Goal: Information Seeking & Learning: Check status

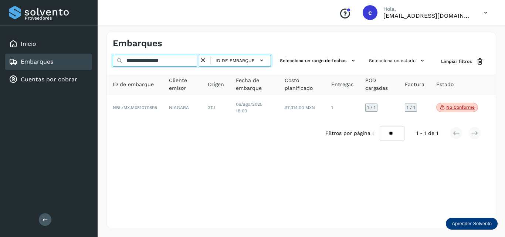
drag, startPoint x: 178, startPoint y: 60, endPoint x: 91, endPoint y: 64, distance: 87.6
click at [91, 64] on div "**********" at bounding box center [252, 118] width 505 height 237
paste input "text"
type input "********"
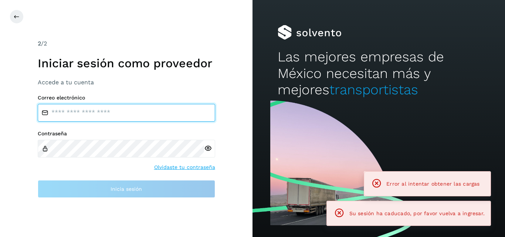
type input "**********"
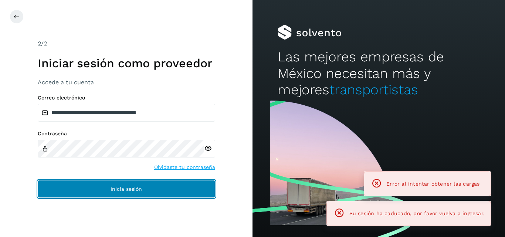
click at [136, 184] on button "Inicia sesión" at bounding box center [126, 189] width 177 height 18
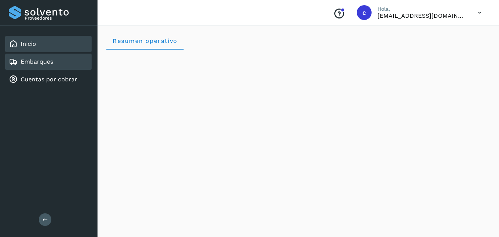
drag, startPoint x: 46, startPoint y: 61, endPoint x: 50, endPoint y: 62, distance: 3.9
click at [46, 61] on link "Embarques" at bounding box center [37, 61] width 33 height 7
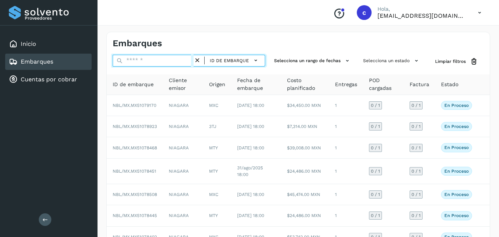
click at [153, 62] on input "text" at bounding box center [153, 61] width 81 height 12
paste input "**********"
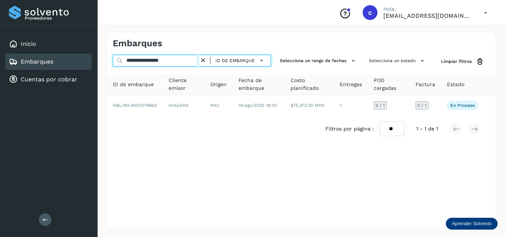
drag, startPoint x: 184, startPoint y: 61, endPoint x: 112, endPoint y: 56, distance: 73.0
click at [117, 56] on input "**********" at bounding box center [156, 61] width 86 height 12
paste input "text"
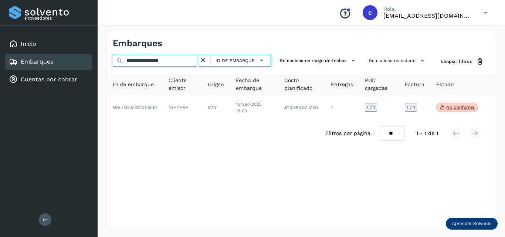
drag, startPoint x: 176, startPoint y: 57, endPoint x: 99, endPoint y: 59, distance: 76.9
click at [99, 59] on div "**********" at bounding box center [301, 130] width 407 height 214
paste input "text"
type input "**********"
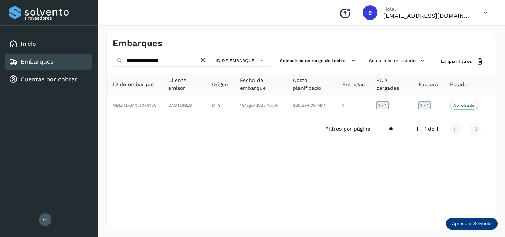
click at [69, 63] on div "Embarques" at bounding box center [48, 62] width 86 height 16
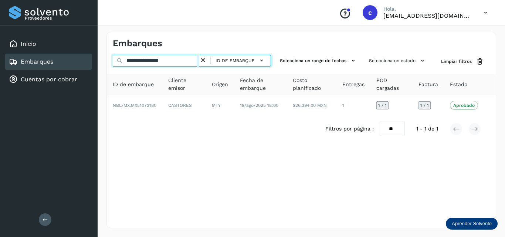
drag, startPoint x: 183, startPoint y: 61, endPoint x: 102, endPoint y: 59, distance: 80.6
click at [102, 59] on div "**********" at bounding box center [301, 130] width 407 height 214
paste input "text"
type input "**********"
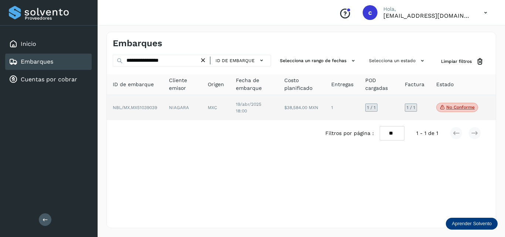
click at [440, 108] on td "No conforme Verifica el estado de la factura o entregas asociadas a este embarq…" at bounding box center [457, 107] width 54 height 25
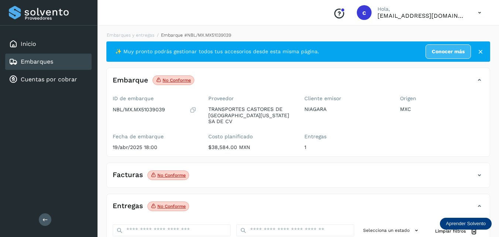
click at [171, 173] on p "No conforme" at bounding box center [171, 175] width 28 height 5
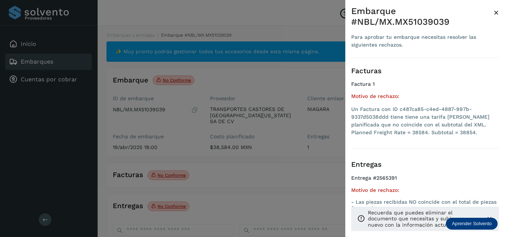
click at [237, 170] on div at bounding box center [252, 118] width 505 height 237
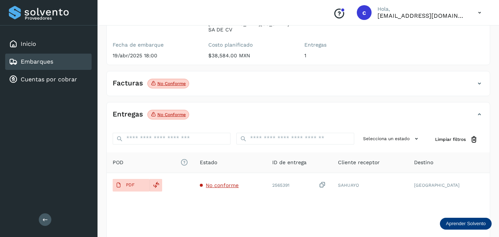
scroll to position [74, 0]
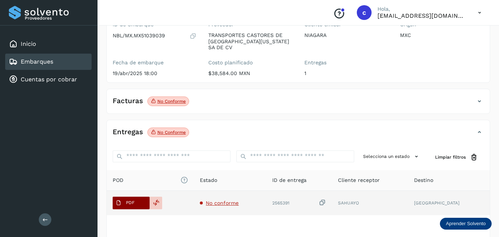
click at [143, 197] on button "PDF" at bounding box center [131, 203] width 37 height 13
click at [224, 201] on td "No conforme" at bounding box center [230, 203] width 72 height 24
click at [225, 200] on span "No conforme" at bounding box center [222, 203] width 33 height 6
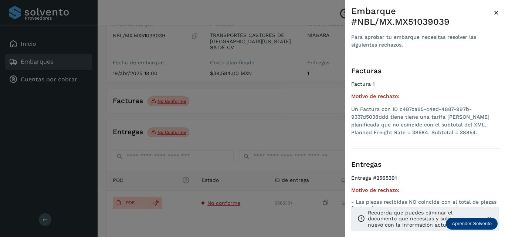
click at [270, 130] on div at bounding box center [252, 118] width 505 height 237
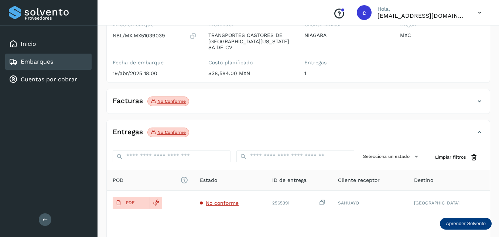
click at [176, 99] on p "No conforme" at bounding box center [171, 101] width 28 height 5
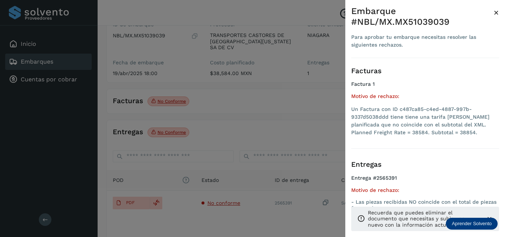
click at [265, 102] on div at bounding box center [252, 118] width 505 height 237
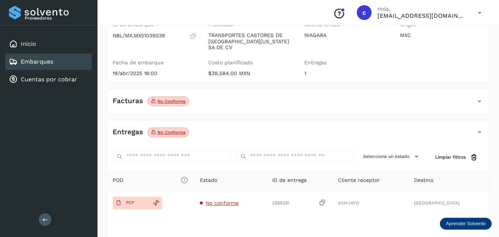
click at [478, 97] on icon at bounding box center [479, 101] width 9 height 9
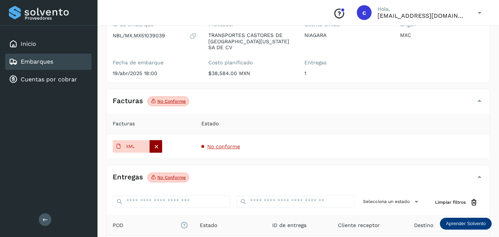
click at [156, 143] on icon at bounding box center [156, 146] width 7 height 7
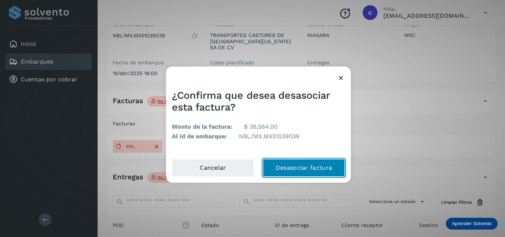
click at [314, 168] on button "Desasociar factura" at bounding box center [304, 168] width 82 height 18
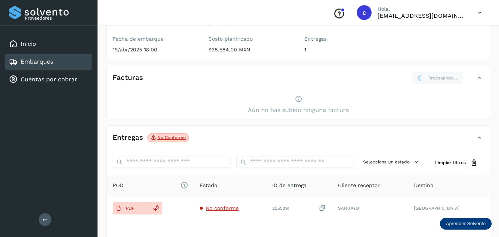
scroll to position [111, 0]
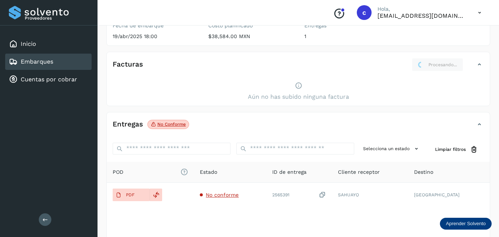
click at [420, 84] on div "Aún no has subido ninguna factura" at bounding box center [298, 91] width 383 height 28
click at [39, 48] on div "Inicio" at bounding box center [48, 44] width 86 height 16
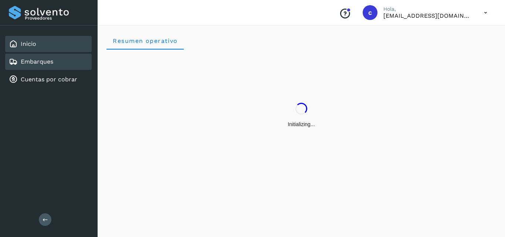
click at [46, 59] on link "Embarques" at bounding box center [37, 61] width 33 height 7
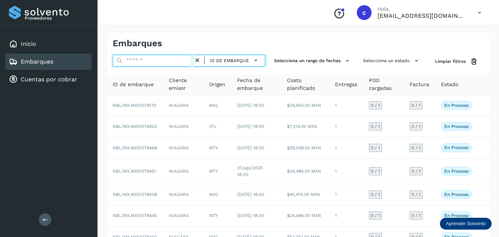
click at [145, 59] on input "text" at bounding box center [153, 61] width 81 height 12
paste input "********"
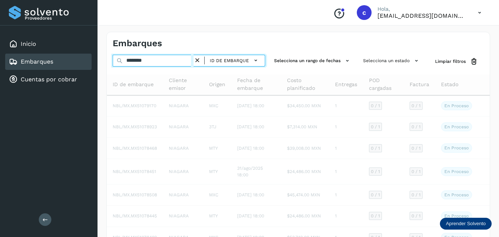
type input "********"
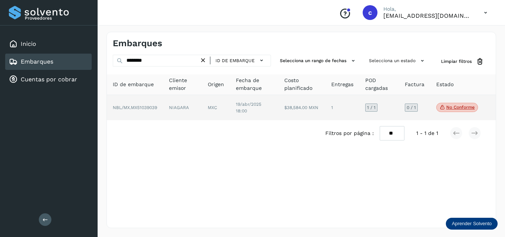
click at [213, 105] on td "MXC" at bounding box center [216, 107] width 28 height 25
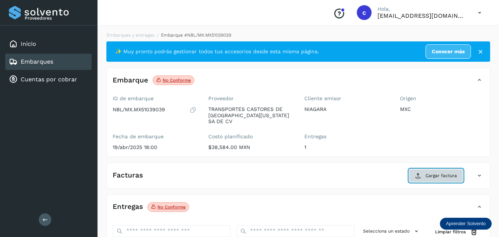
click at [432, 172] on span "Cargar factura" at bounding box center [441, 175] width 31 height 7
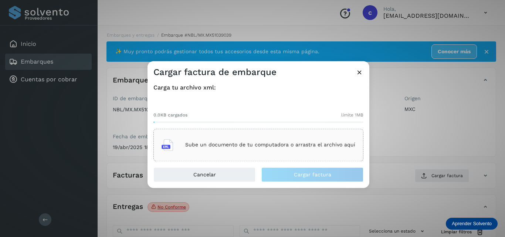
click at [271, 146] on p "Sube un documento de tu computadora o arrastra el archivo aquí" at bounding box center [270, 145] width 170 height 6
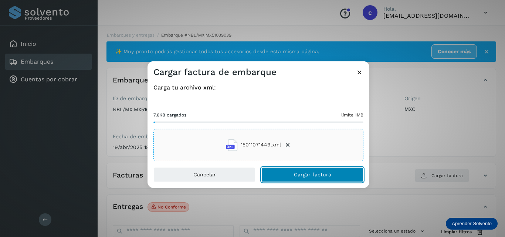
click at [313, 169] on button "Cargar factura" at bounding box center [312, 174] width 102 height 15
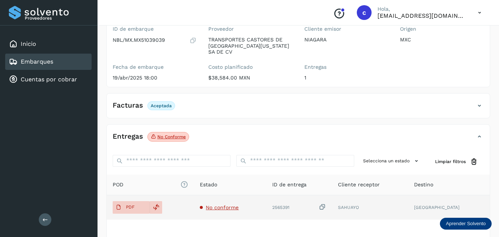
scroll to position [111, 0]
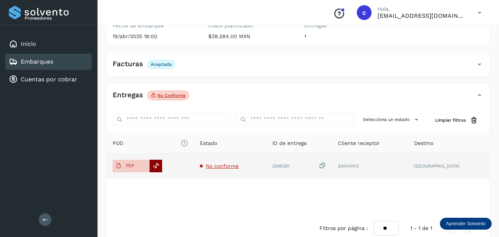
click at [152, 160] on div at bounding box center [156, 166] width 13 height 13
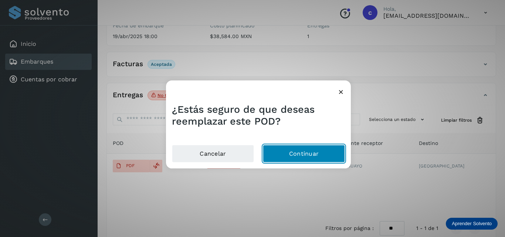
click at [296, 153] on button "Continuar" at bounding box center [304, 154] width 82 height 18
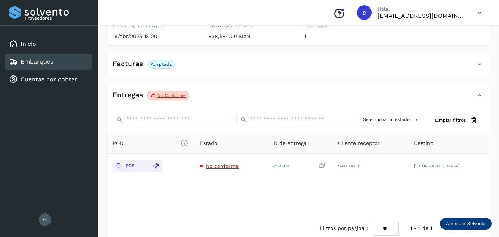
click at [220, 58] on div "Facturas Aceptada" at bounding box center [291, 64] width 368 height 13
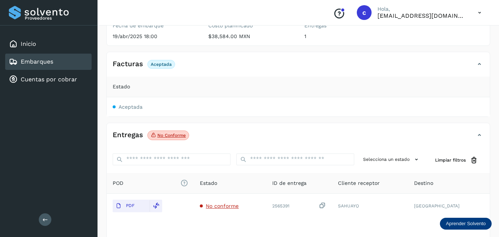
click at [479, 132] on icon at bounding box center [479, 135] width 9 height 9
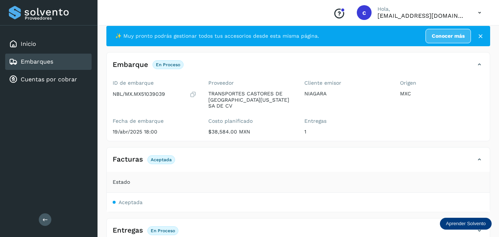
scroll to position [24, 0]
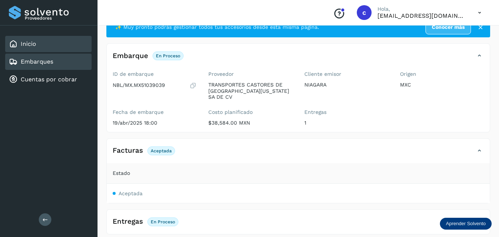
drag, startPoint x: 51, startPoint y: 46, endPoint x: 50, endPoint y: 51, distance: 4.5
click at [51, 46] on div "Inicio" at bounding box center [48, 44] width 86 height 16
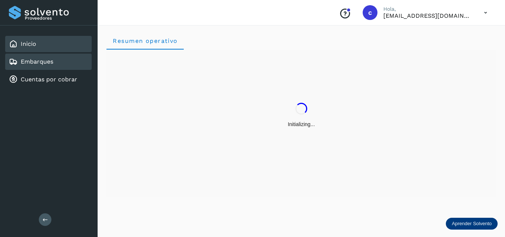
click at [48, 58] on div "Embarques" at bounding box center [31, 61] width 44 height 9
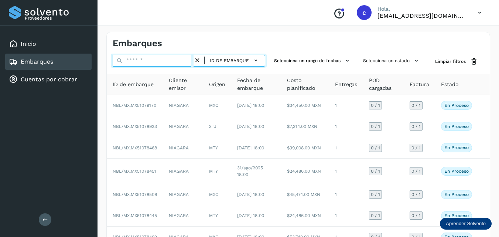
click at [150, 58] on input "text" at bounding box center [153, 61] width 81 height 12
paste input "**********"
type input "**********"
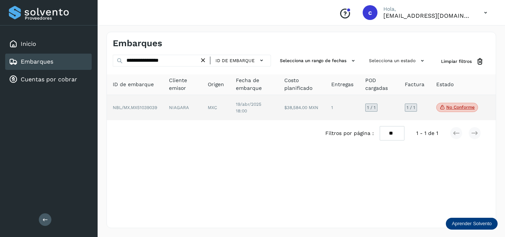
click at [223, 106] on td "MXC" at bounding box center [216, 107] width 28 height 25
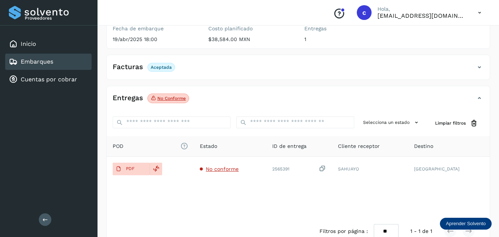
scroll to position [118, 0]
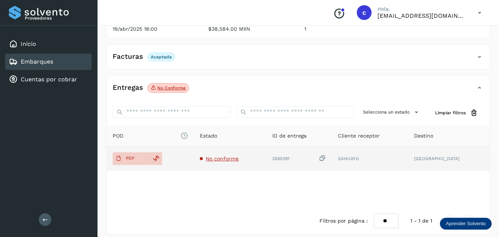
click at [217, 156] on span "No conforme" at bounding box center [222, 159] width 33 height 6
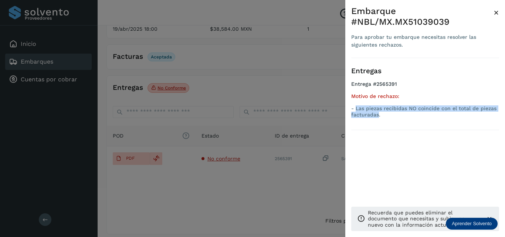
drag, startPoint x: 366, startPoint y: 115, endPoint x: 356, endPoint y: 107, distance: 13.2
click at [356, 107] on ul "Entrega #2565391 Motivo de rechazo: - Las piezas recibidas NO coincide con el t…" at bounding box center [425, 101] width 148 height 40
copy p "Las piezas recibidas NO coincide con el total de piezas facturadas"
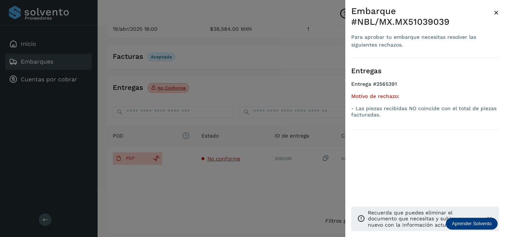
click at [271, 168] on div at bounding box center [252, 118] width 505 height 237
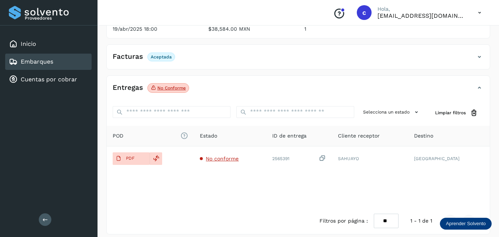
click at [47, 65] on link "Embarques" at bounding box center [37, 61] width 33 height 7
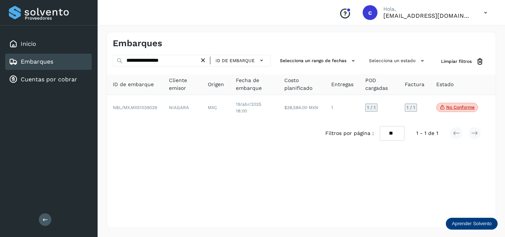
click at [56, 68] on div "Embarques" at bounding box center [48, 62] width 86 height 16
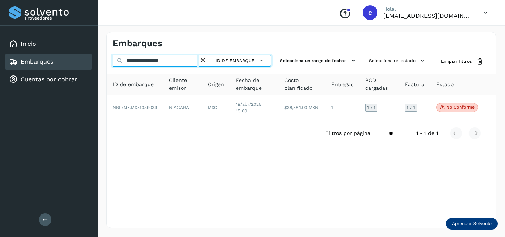
drag, startPoint x: 140, startPoint y: 62, endPoint x: 104, endPoint y: 59, distance: 36.7
click at [104, 59] on div "**********" at bounding box center [301, 130] width 407 height 214
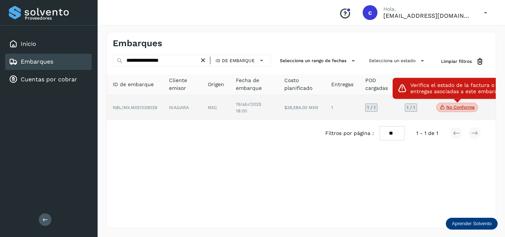
click at [466, 108] on p "No conforme" at bounding box center [460, 107] width 28 height 5
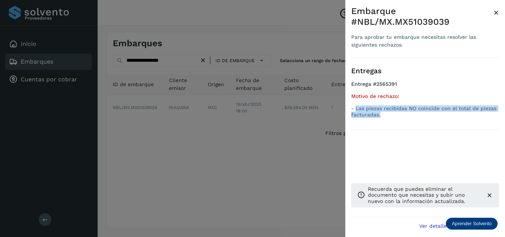
drag, startPoint x: 382, startPoint y: 116, endPoint x: 357, endPoint y: 108, distance: 26.5
click at [357, 108] on p "- Las piezas recibidas NO coincide con el total de piezas facturadas." at bounding box center [425, 111] width 148 height 13
copy p "Las piezas recibidas NO coincide con el total de piezas facturadas."
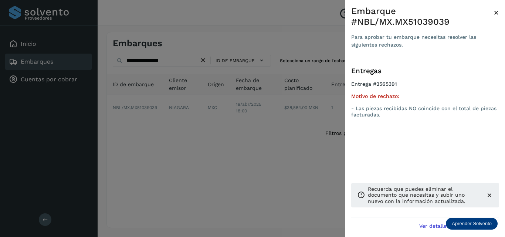
click at [186, 136] on div at bounding box center [252, 118] width 505 height 237
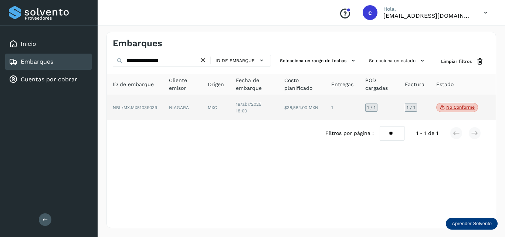
click at [157, 106] on span "NBL/MX.MX51039039" at bounding box center [135, 107] width 44 height 5
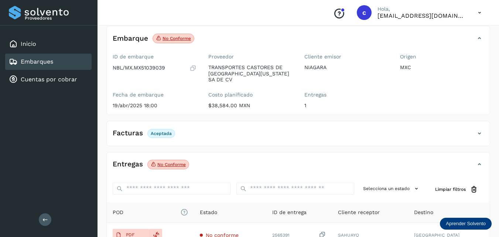
scroll to position [111, 0]
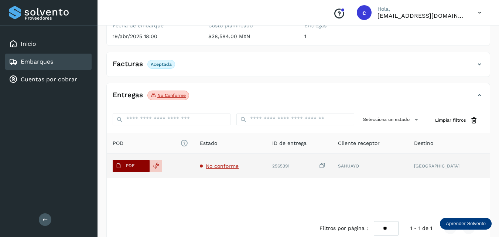
click at [137, 160] on button "PDF" at bounding box center [131, 166] width 37 height 13
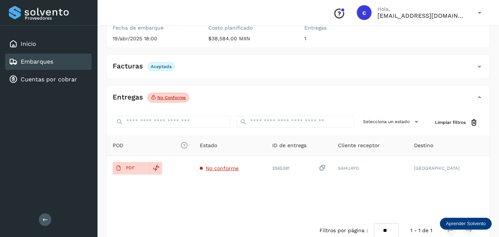
scroll to position [0, 0]
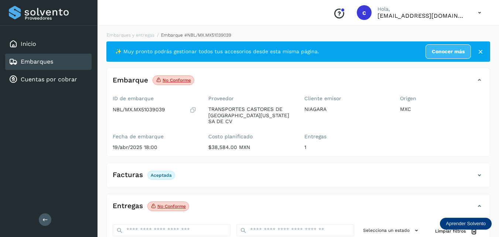
click at [58, 63] on div "Embarques" at bounding box center [48, 62] width 86 height 16
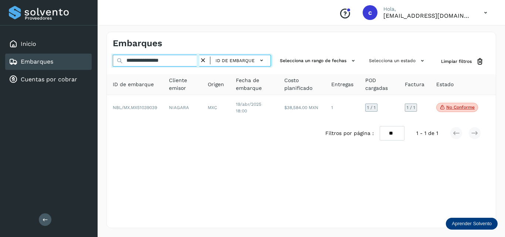
drag, startPoint x: 184, startPoint y: 61, endPoint x: 97, endPoint y: 57, distance: 86.9
click at [98, 57] on div "**********" at bounding box center [301, 130] width 407 height 214
paste input "text"
type input "********"
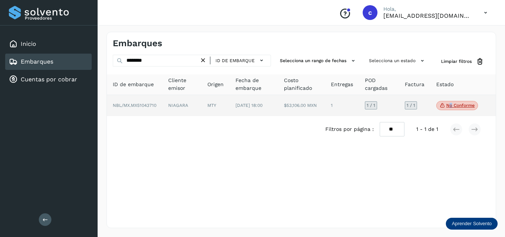
click at [450, 110] on span "No conforme" at bounding box center [457, 106] width 42 height 10
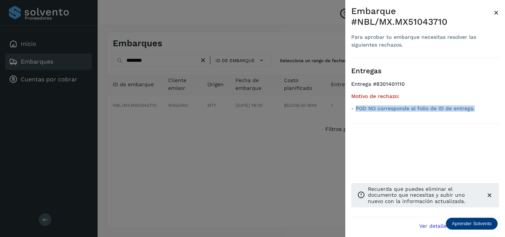
drag, startPoint x: 475, startPoint y: 110, endPoint x: 357, endPoint y: 109, distance: 118.6
click at [357, 109] on p "- POD NO corresponde al folio de ID de entrega." at bounding box center [425, 108] width 148 height 6
copy p "POD NO corresponde al folio de ID de entrega."
click at [243, 127] on div at bounding box center [252, 118] width 505 height 237
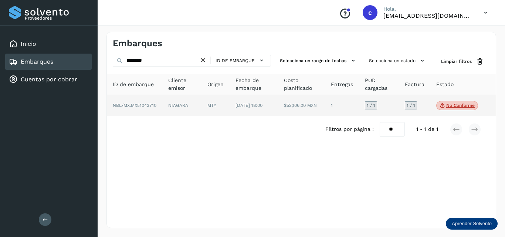
click at [180, 108] on td "NIAGARA" at bounding box center [181, 105] width 39 height 21
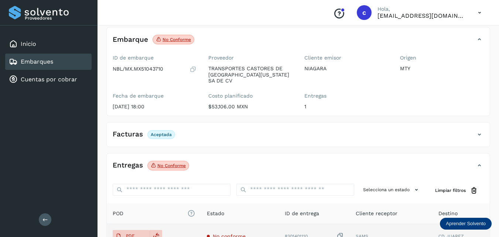
scroll to position [118, 0]
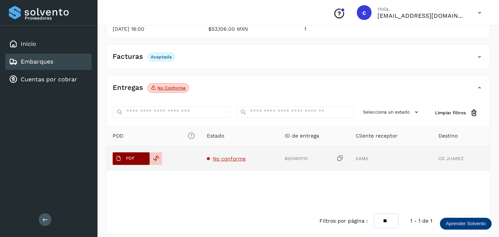
click at [127, 156] on p "PDF" at bounding box center [130, 158] width 8 height 5
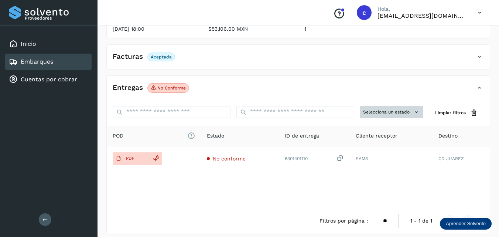
click at [413, 106] on button "Selecciona un estado" at bounding box center [391, 112] width 63 height 12
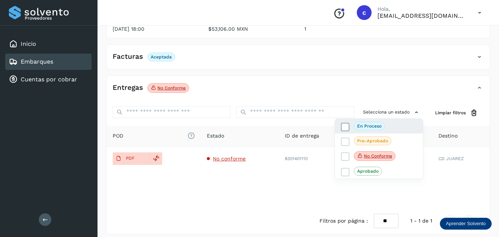
click at [344, 123] on icon at bounding box center [345, 126] width 7 height 7
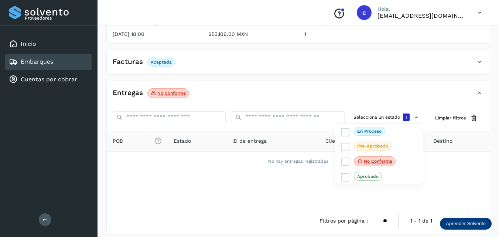
click at [222, 189] on div at bounding box center [249, 118] width 499 height 237
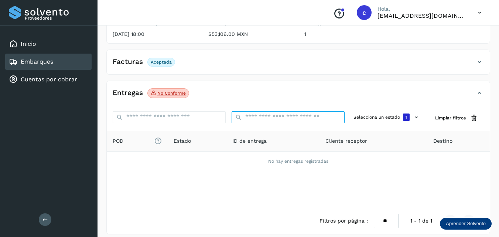
click at [323, 111] on input "ID de embarque" at bounding box center [288, 117] width 113 height 12
click at [480, 58] on icon at bounding box center [479, 62] width 9 height 9
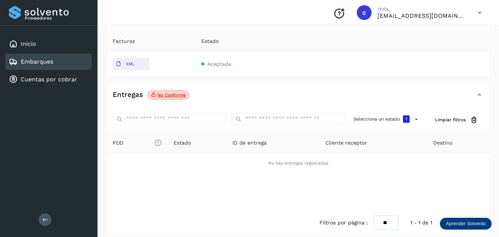
scroll to position [158, 0]
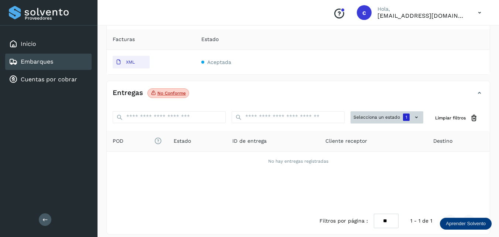
click at [416, 113] on icon at bounding box center [417, 117] width 8 height 8
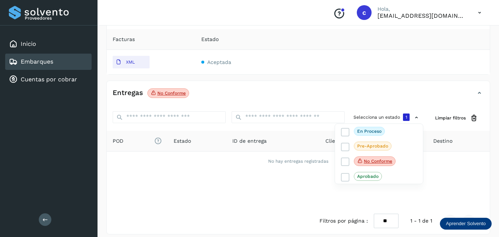
click at [437, 136] on div at bounding box center [249, 118] width 499 height 237
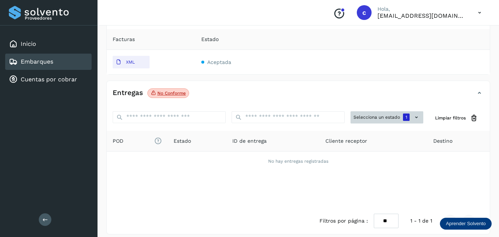
click at [415, 113] on icon at bounding box center [417, 117] width 8 height 8
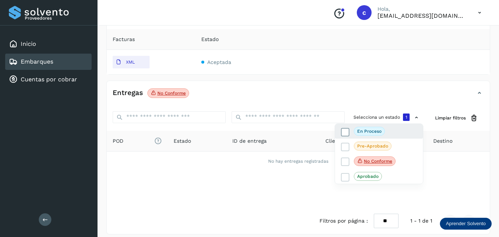
click at [346, 128] on icon at bounding box center [345, 131] width 7 height 7
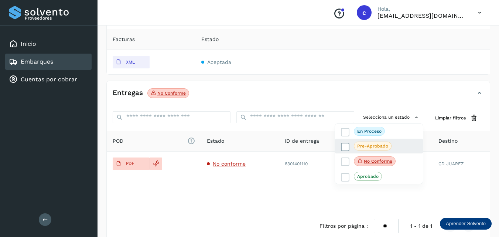
click at [344, 143] on icon at bounding box center [345, 146] width 7 height 7
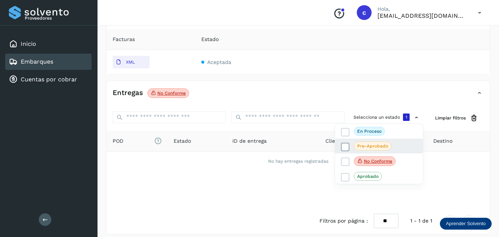
click at [344, 143] on icon at bounding box center [345, 146] width 7 height 7
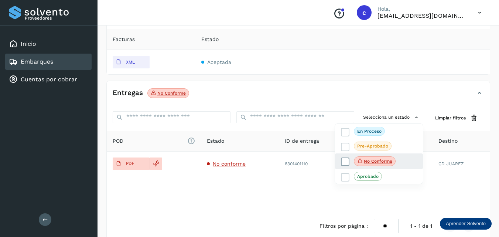
click at [346, 158] on icon at bounding box center [345, 161] width 7 height 7
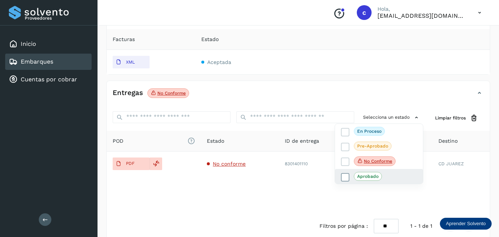
click at [342, 174] on icon at bounding box center [345, 176] width 7 height 7
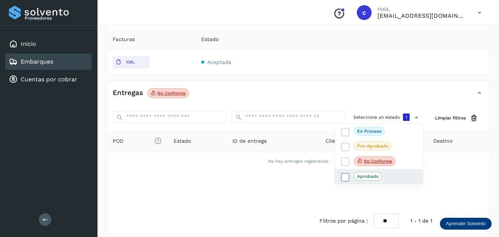
click at [342, 174] on icon at bounding box center [345, 176] width 7 height 7
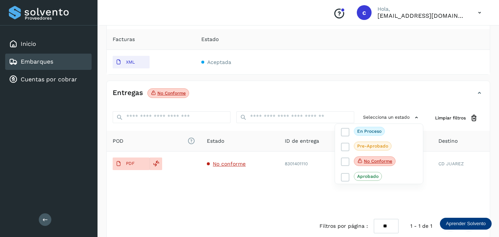
click at [285, 187] on div at bounding box center [249, 118] width 499 height 237
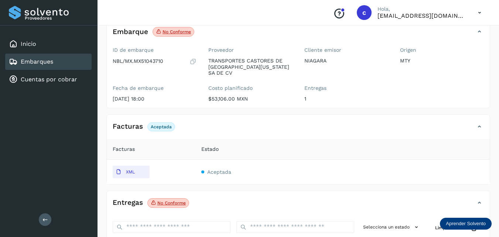
scroll to position [47, 0]
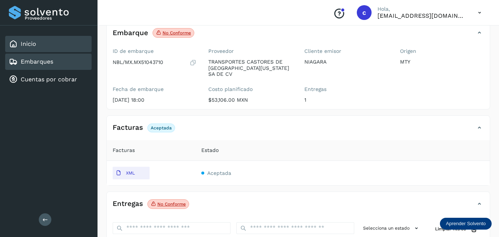
click at [37, 42] on div "Inicio" at bounding box center [48, 44] width 86 height 16
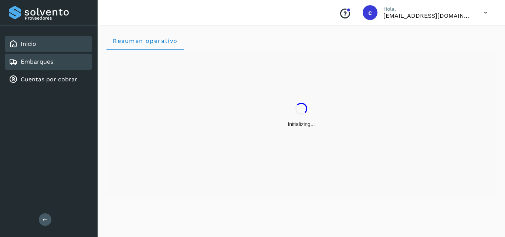
click at [37, 64] on link "Embarques" at bounding box center [37, 61] width 33 height 7
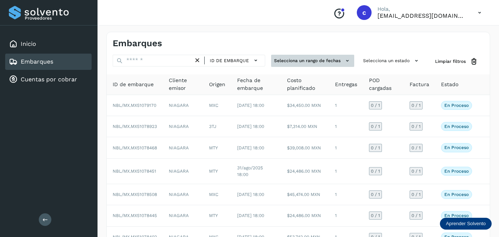
click at [347, 60] on icon at bounding box center [348, 61] width 8 height 8
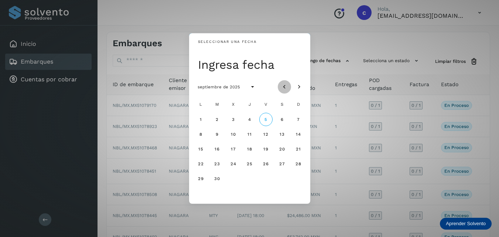
click at [284, 86] on icon "Mes anterior" at bounding box center [284, 86] width 7 height 7
click at [285, 86] on icon "Mes anterior" at bounding box center [284, 86] width 7 height 7
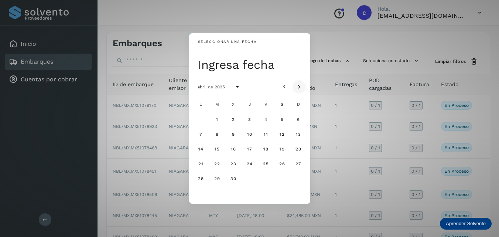
click at [300, 87] on icon "Mes siguiente" at bounding box center [299, 86] width 7 height 7
click at [200, 132] on span "5" at bounding box center [200, 134] width 3 height 5
click at [342, 150] on div "Seleccionar una fecha [DATE] [DATE] L M X J V S D 1 2 3 4 5 6 7 8 9 10 11 12 13…" at bounding box center [249, 118] width 499 height 237
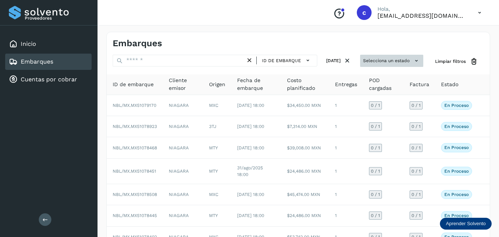
click at [415, 62] on icon at bounding box center [417, 61] width 8 height 8
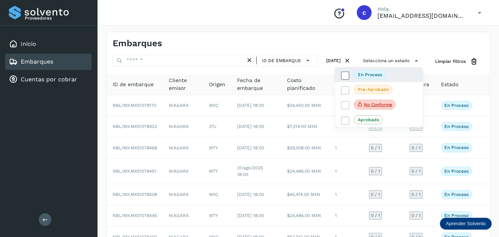
click at [375, 74] on p "En proceso" at bounding box center [370, 74] width 24 height 5
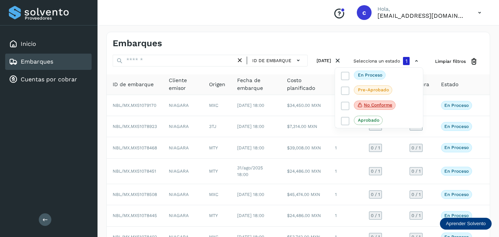
click at [271, 116] on div at bounding box center [249, 118] width 499 height 237
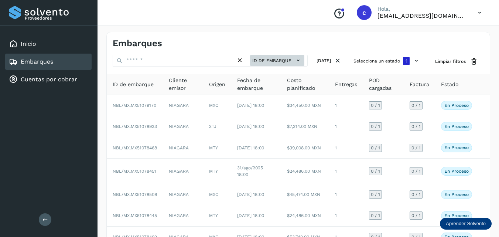
click at [295, 60] on icon at bounding box center [299, 61] width 8 height 8
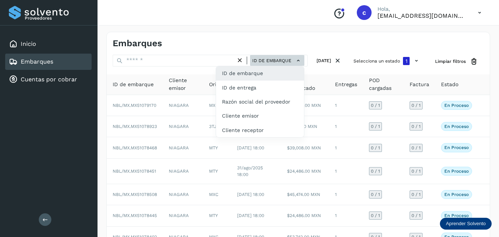
click at [285, 60] on div at bounding box center [249, 118] width 499 height 237
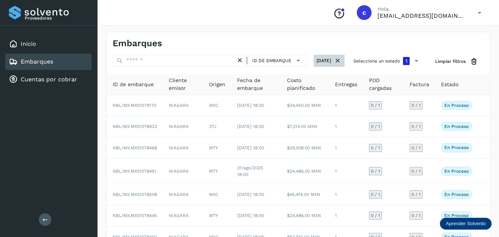
click at [324, 59] on button "[DATE]" at bounding box center [329, 61] width 31 height 12
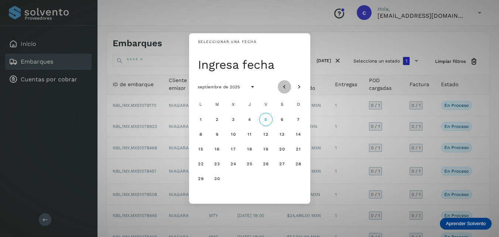
click at [284, 86] on icon "Mes anterior" at bounding box center [284, 86] width 7 height 7
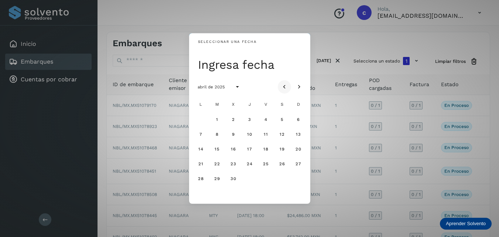
click at [284, 86] on icon "Mes anterior" at bounding box center [284, 86] width 7 height 7
click at [299, 87] on icon "Mes siguiente" at bounding box center [299, 86] width 7 height 7
click at [299, 86] on icon "Mes siguiente" at bounding box center [299, 86] width 7 height 7
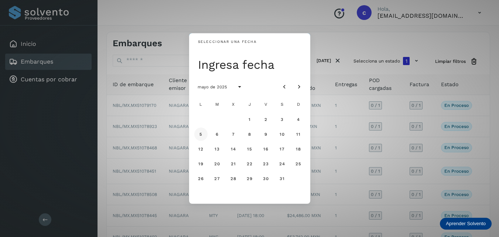
click at [200, 134] on span "5" at bounding box center [200, 134] width 3 height 5
click at [340, 37] on div "Seleccionar una fecha [DATE] [DATE] L M X J V S D 1 2 3 4 5 6 7 8 9 10 11 12 13…" at bounding box center [249, 118] width 499 height 237
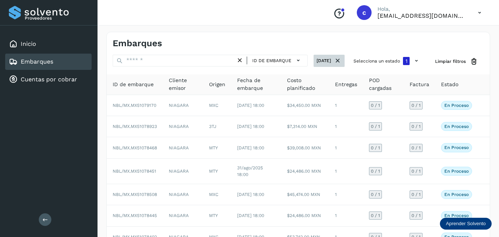
click at [323, 61] on button "[DATE]" at bounding box center [329, 61] width 31 height 12
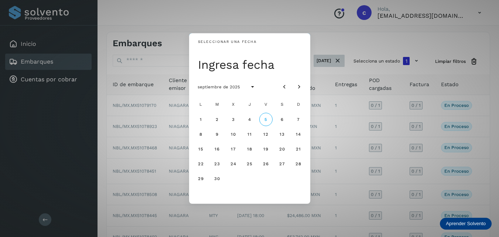
click at [314, 55] on button "[DATE]" at bounding box center [329, 61] width 31 height 12
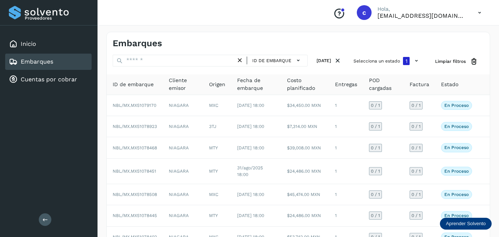
click at [344, 68] on div "[DATE]" at bounding box center [329, 62] width 31 height 14
click at [295, 59] on icon at bounding box center [299, 61] width 8 height 8
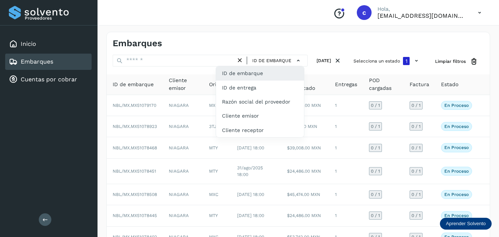
click at [326, 58] on div at bounding box center [249, 118] width 499 height 237
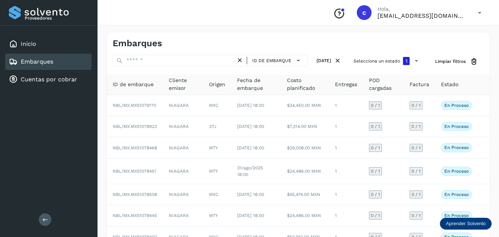
click at [324, 59] on button "[DATE]" at bounding box center [329, 61] width 31 height 12
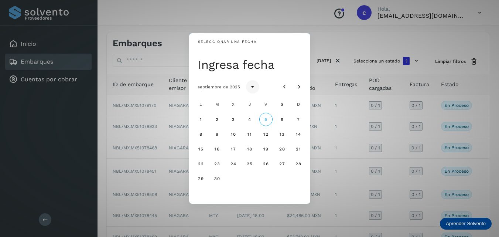
click at [251, 86] on icon "Seleccionar año" at bounding box center [252, 86] width 7 height 7
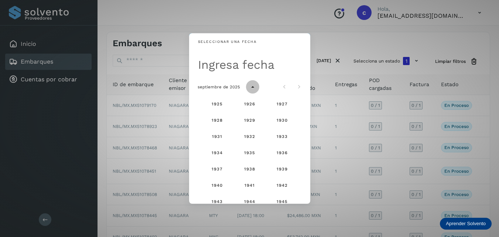
scroll to position [490, 0]
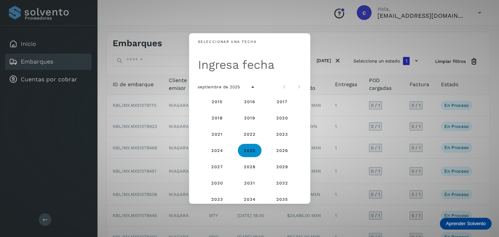
click at [246, 152] on span "2025" at bounding box center [250, 150] width 12 height 5
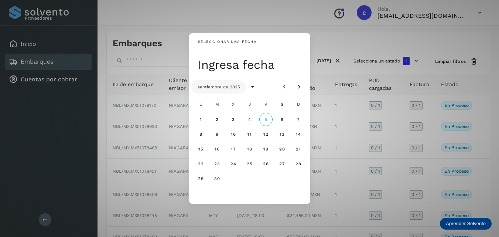
click at [231, 85] on span "septiembre de 2025" at bounding box center [218, 86] width 43 height 5
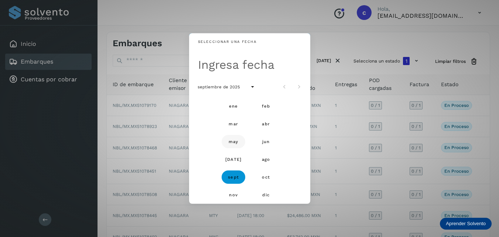
click at [235, 140] on span "may" at bounding box center [233, 141] width 10 height 5
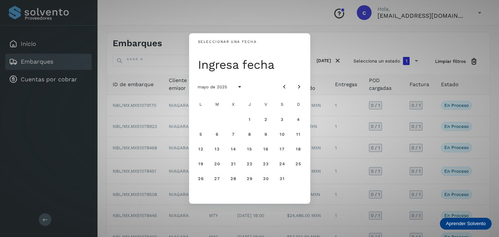
click at [235, 140] on button "7" at bounding box center [233, 133] width 13 height 13
click at [202, 135] on span "5" at bounding box center [200, 134] width 3 height 5
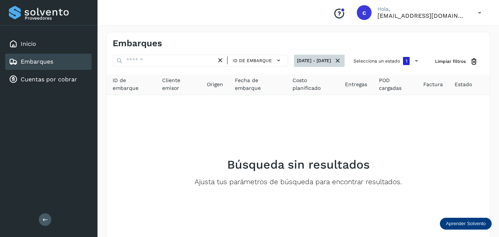
click at [324, 61] on button "[DATE] - [DATE]" at bounding box center [319, 61] width 51 height 12
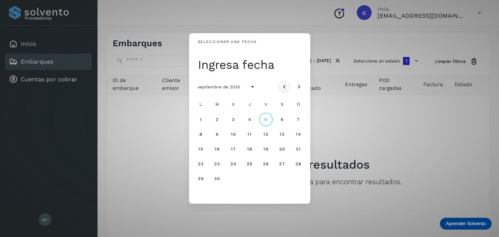
click at [283, 86] on icon "Mes anterior" at bounding box center [284, 86] width 7 height 7
click at [282, 181] on button "31" at bounding box center [282, 178] width 13 height 13
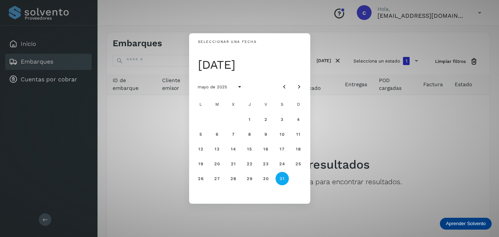
click at [276, 172] on button "31" at bounding box center [282, 178] width 13 height 13
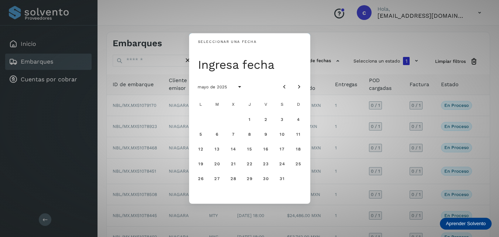
click at [348, 101] on div "Seleccionar una fecha Ingresa fecha [DATE] L M X J V S D 1 2 3 4 5 6 7 8 9 10 1…" at bounding box center [249, 118] width 499 height 237
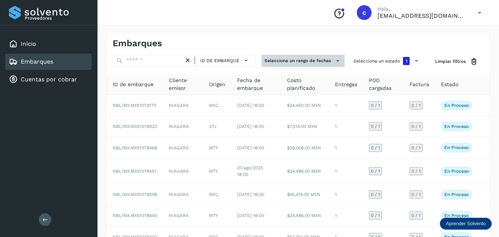
click at [329, 62] on button "Selecciona un rango de fechas" at bounding box center [303, 61] width 83 height 12
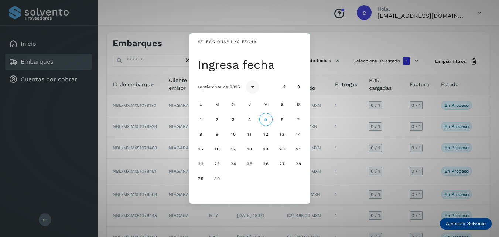
click at [249, 85] on icon "Seleccionar año" at bounding box center [252, 86] width 7 height 7
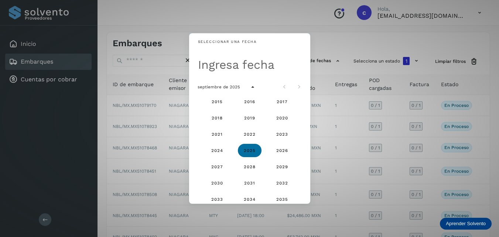
click at [246, 150] on span "2025" at bounding box center [250, 150] width 12 height 5
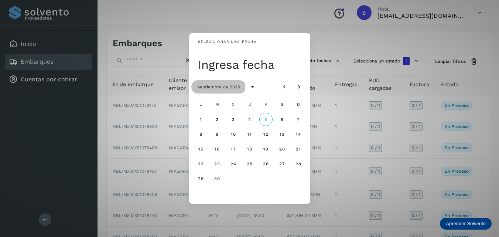
click at [220, 86] on span "septiembre de 2025" at bounding box center [218, 86] width 43 height 5
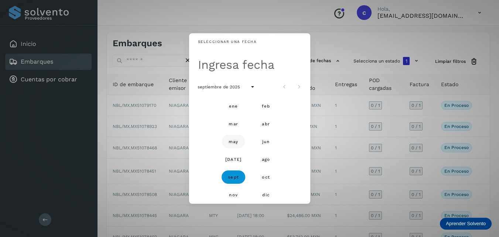
click at [236, 142] on span "may" at bounding box center [233, 141] width 10 height 5
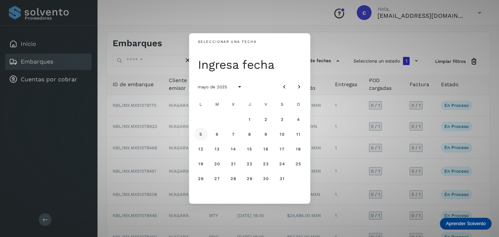
click at [201, 134] on span "5" at bounding box center [200, 134] width 3 height 5
click at [194, 127] on button "5" at bounding box center [200, 133] width 13 height 13
click at [198, 133] on button "5" at bounding box center [200, 133] width 13 height 13
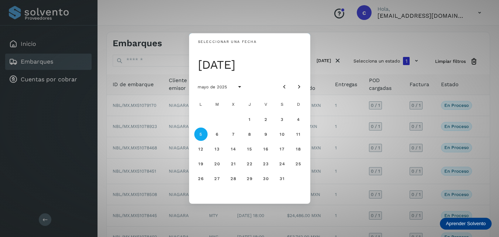
click at [198, 133] on button "5" at bounding box center [200, 133] width 13 height 13
click at [332, 41] on div "Seleccionar una fecha [DATE] [DATE] L M X J V S D 1 2 3 4 5 6 7 8 9 10 11 12 13…" at bounding box center [249, 118] width 499 height 237
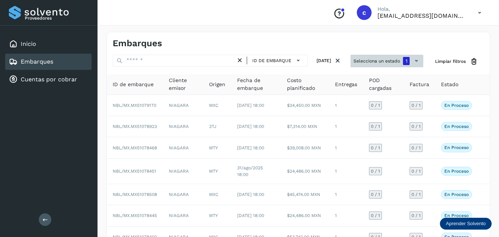
click at [411, 64] on button "Selecciona un estado 1" at bounding box center [387, 61] width 73 height 13
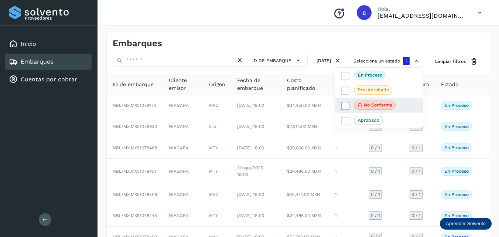
click at [346, 105] on icon at bounding box center [345, 105] width 7 height 7
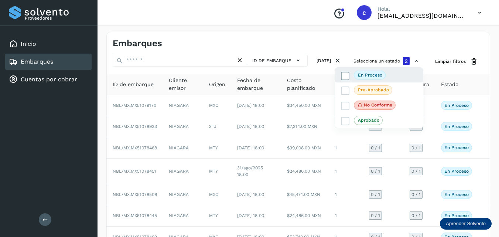
click at [346, 74] on icon at bounding box center [345, 75] width 7 height 7
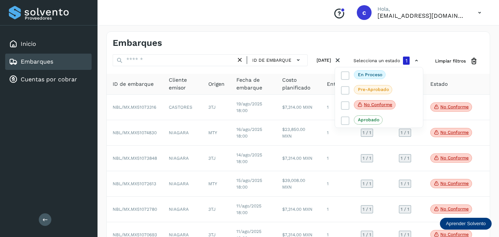
scroll to position [0, 0]
click at [327, 59] on div at bounding box center [249, 118] width 499 height 237
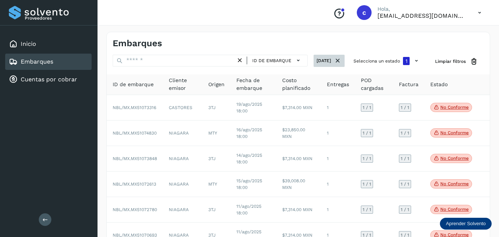
click at [314, 55] on button "[DATE]" at bounding box center [329, 61] width 31 height 12
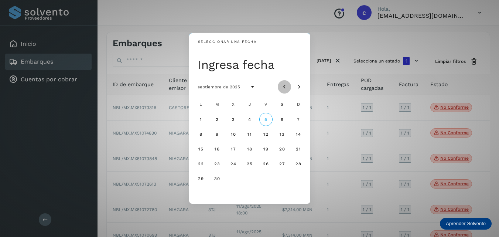
click at [282, 88] on icon "Mes anterior" at bounding box center [284, 86] width 7 height 7
click at [198, 132] on button "5" at bounding box center [200, 133] width 13 height 13
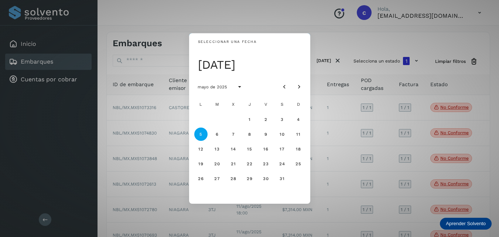
click at [194, 127] on button "5" at bounding box center [200, 133] width 13 height 13
click at [281, 25] on div "Seleccionar una fecha [DATE] [DATE] L M X J V S D 1 2 3 4 5 6 7 8 9 10 11 12 13…" at bounding box center [249, 118] width 499 height 237
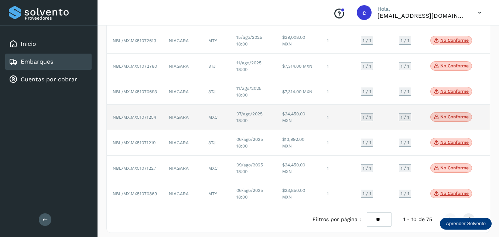
scroll to position [148, 0]
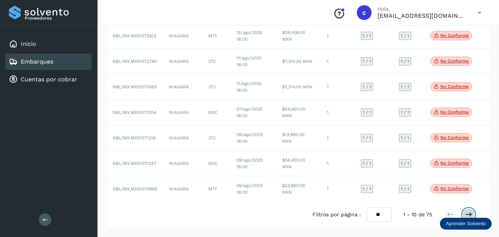
click at [470, 214] on icon at bounding box center [468, 214] width 7 height 7
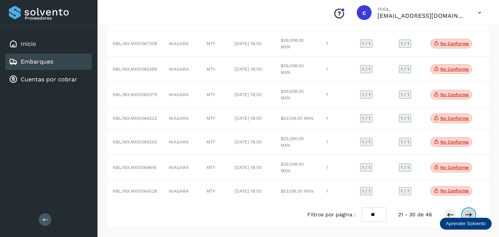
click at [470, 214] on icon at bounding box center [468, 214] width 7 height 7
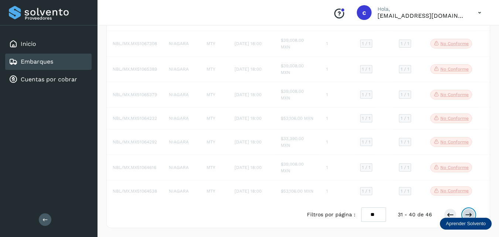
click at [470, 214] on icon at bounding box center [468, 214] width 7 height 7
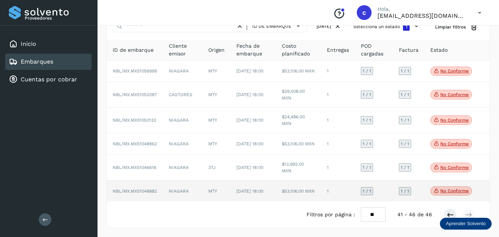
click at [187, 186] on td "NIAGARA" at bounding box center [183, 190] width 40 height 21
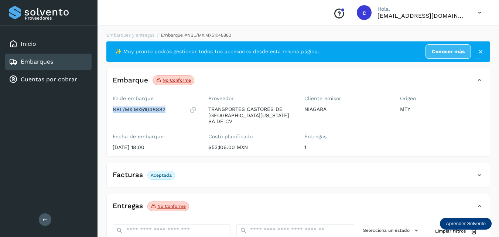
drag, startPoint x: 168, startPoint y: 106, endPoint x: 108, endPoint y: 114, distance: 61.1
click at [108, 114] on div "ID de embarque NBL/MX.MX51048882 Fecha de embarque [DATE] 18:00" at bounding box center [155, 124] width 96 height 64
copy p "NBL/MX.MX51048882"
drag, startPoint x: 43, startPoint y: 61, endPoint x: 48, endPoint y: 61, distance: 5.2
click at [44, 61] on link "Embarques" at bounding box center [37, 61] width 33 height 7
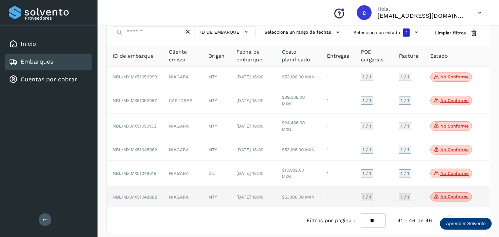
scroll to position [46, 0]
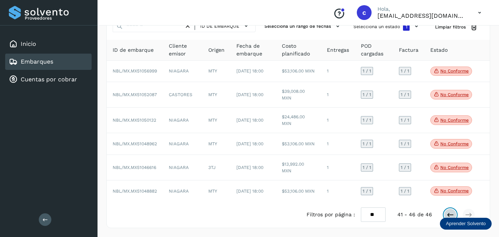
click at [448, 213] on icon at bounding box center [450, 214] width 7 height 7
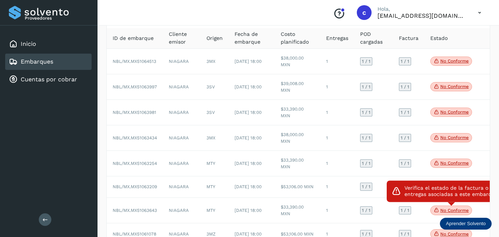
click at [448, 213] on p "No conforme" at bounding box center [455, 210] width 28 height 5
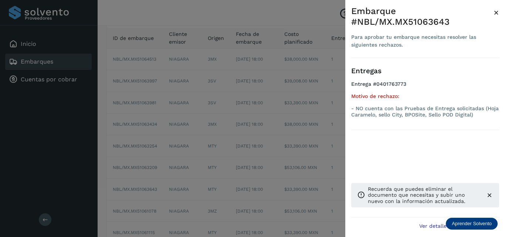
click at [325, 181] on div at bounding box center [252, 118] width 505 height 237
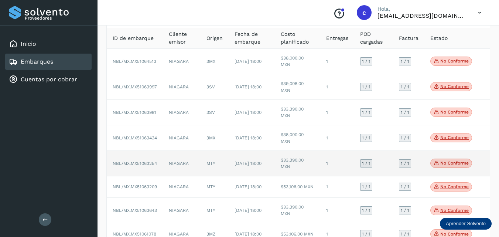
scroll to position [0, 0]
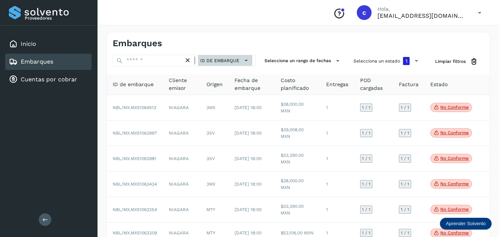
click at [246, 59] on icon at bounding box center [246, 61] width 8 height 8
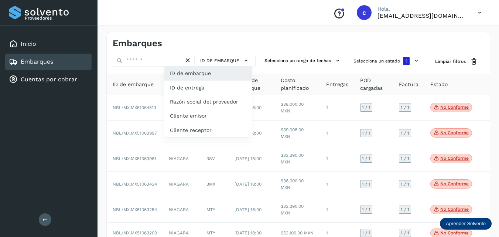
click at [294, 56] on div at bounding box center [249, 118] width 499 height 237
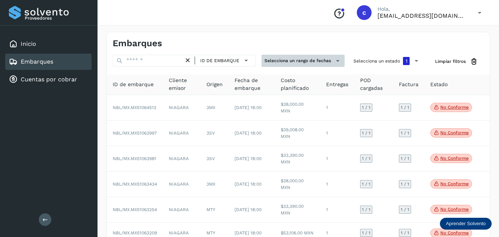
click at [319, 62] on button "Selecciona un rango de fechas" at bounding box center [303, 61] width 83 height 12
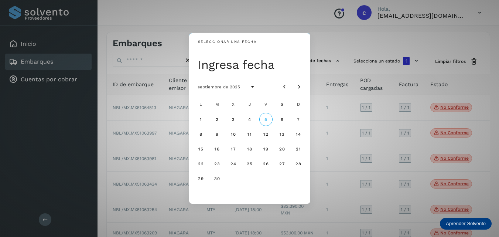
click at [373, 61] on div "Seleccionar una fecha Ingresa fecha septiembre de 2025 L M X J V S D 1 2 3 4 5 …" at bounding box center [249, 118] width 499 height 237
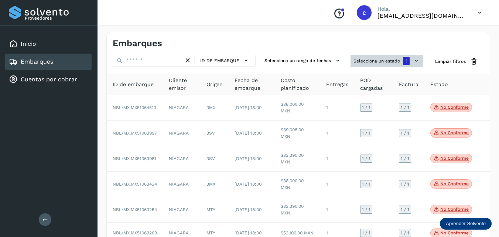
click at [412, 62] on button "Selecciona un estado 1" at bounding box center [387, 61] width 73 height 13
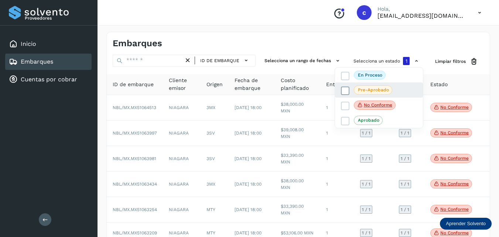
click at [344, 89] on icon at bounding box center [345, 90] width 7 height 7
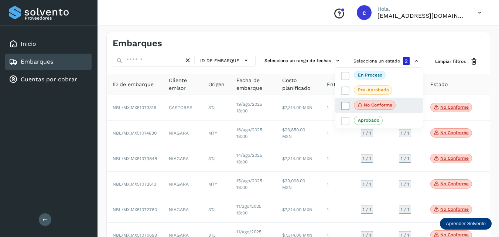
click at [344, 103] on icon at bounding box center [345, 105] width 7 height 7
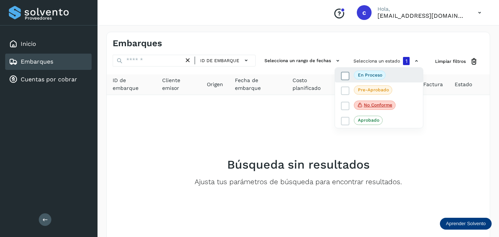
click at [348, 77] on icon at bounding box center [345, 75] width 7 height 7
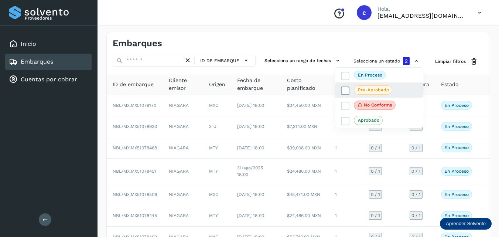
click at [347, 91] on icon at bounding box center [345, 90] width 7 height 7
click at [334, 146] on div at bounding box center [249, 118] width 499 height 237
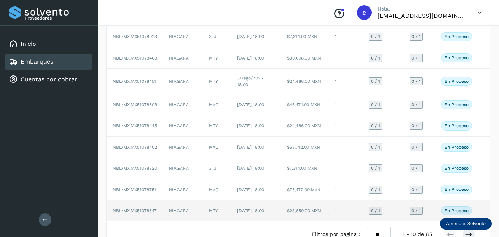
scroll to position [148, 0]
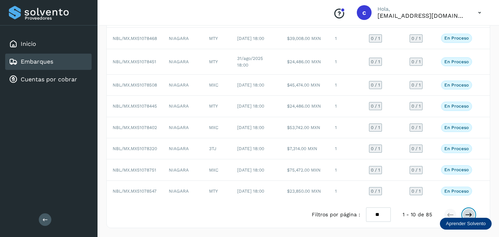
click at [473, 216] on button at bounding box center [469, 214] width 13 height 13
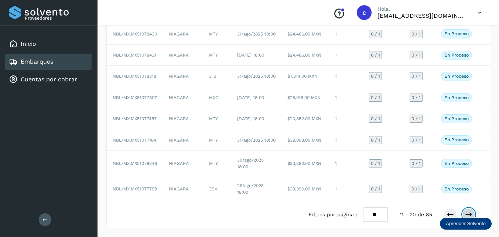
click at [472, 215] on icon at bounding box center [468, 214] width 7 height 7
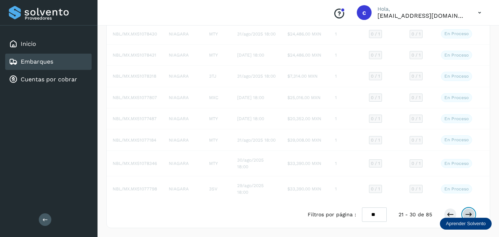
click at [472, 215] on icon at bounding box center [468, 214] width 7 height 7
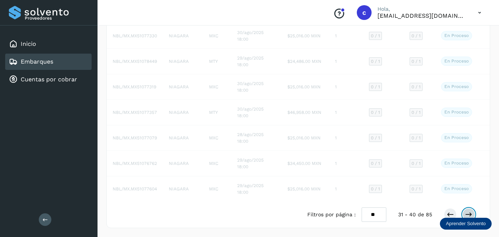
click at [472, 215] on icon at bounding box center [468, 214] width 7 height 7
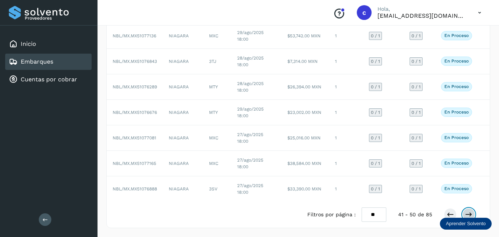
click at [472, 215] on icon at bounding box center [468, 214] width 7 height 7
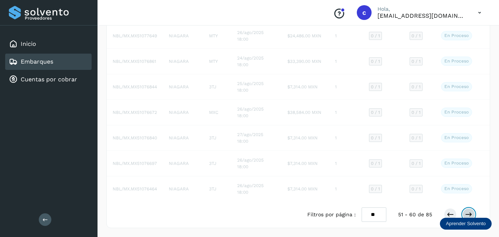
click at [472, 215] on icon at bounding box center [468, 214] width 7 height 7
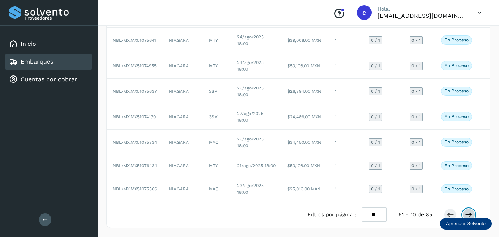
click at [472, 215] on icon at bounding box center [468, 214] width 7 height 7
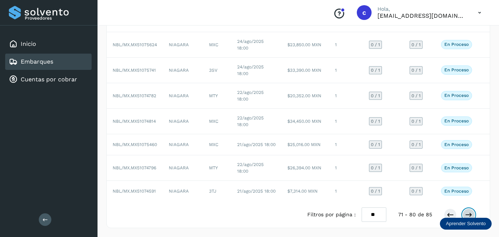
click at [472, 215] on icon at bounding box center [468, 214] width 7 height 7
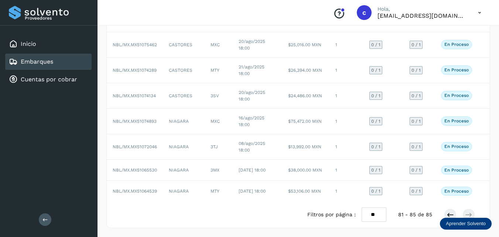
scroll to position [21, 0]
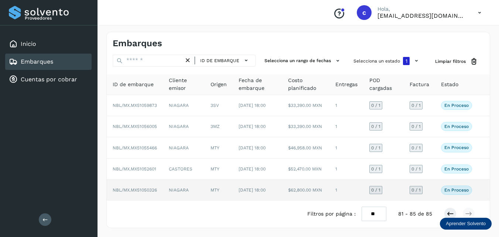
click at [180, 192] on td "NIAGARA" at bounding box center [184, 190] width 42 height 21
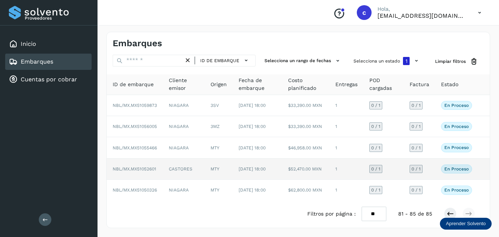
click at [233, 168] on td "[DATE] 18:00" at bounding box center [258, 169] width 50 height 21
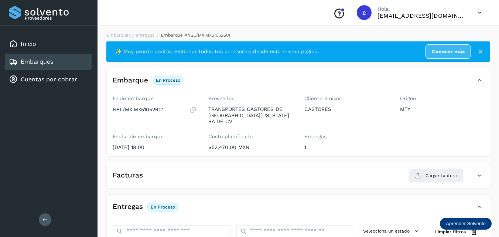
click at [47, 58] on link "Embarques" at bounding box center [37, 61] width 33 height 7
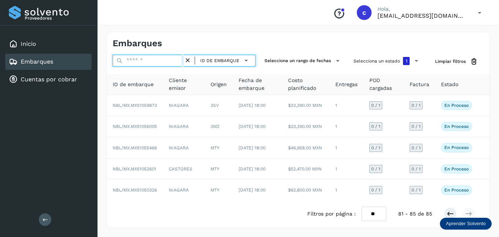
click at [164, 61] on input "text" at bounding box center [148, 61] width 71 height 12
paste input "**********"
type input "**********"
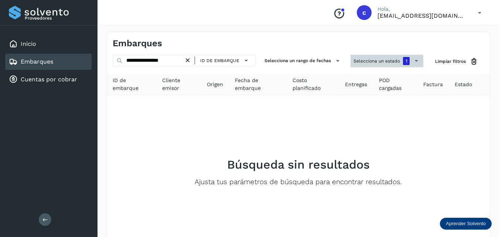
click at [412, 60] on button "Selecciona un estado 1" at bounding box center [387, 61] width 73 height 13
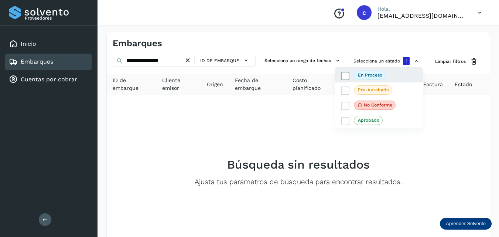
click at [345, 75] on icon at bounding box center [345, 75] width 7 height 7
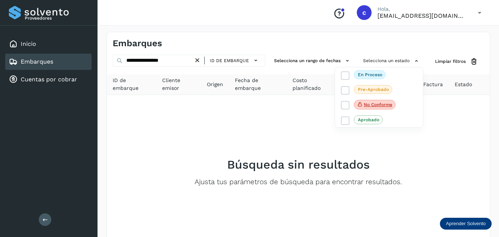
click at [200, 57] on div at bounding box center [249, 118] width 499 height 237
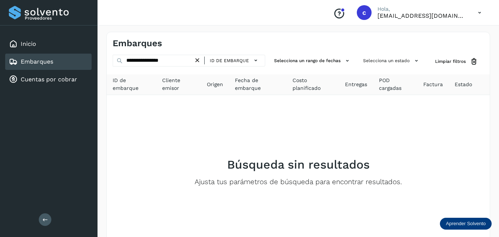
click at [34, 57] on div "Embarques" at bounding box center [48, 62] width 86 height 16
click at [31, 42] on link "Inicio" at bounding box center [29, 43] width 16 height 7
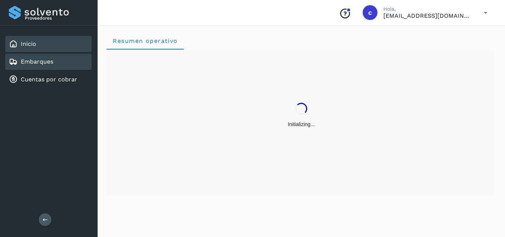
click at [38, 59] on link "Embarques" at bounding box center [37, 61] width 33 height 7
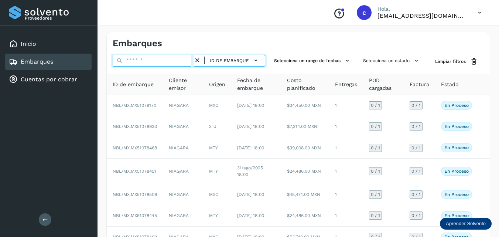
click at [144, 65] on input "text" at bounding box center [153, 61] width 81 height 12
paste input "********"
type input "********"
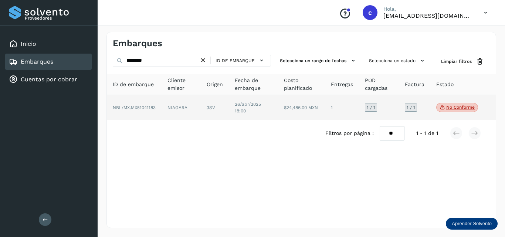
click at [211, 109] on td "3SV" at bounding box center [215, 107] width 28 height 25
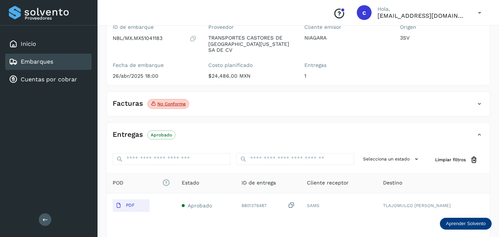
scroll to position [74, 0]
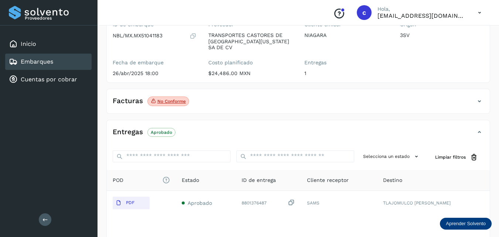
click at [170, 99] on p "No conforme" at bounding box center [171, 101] width 28 height 5
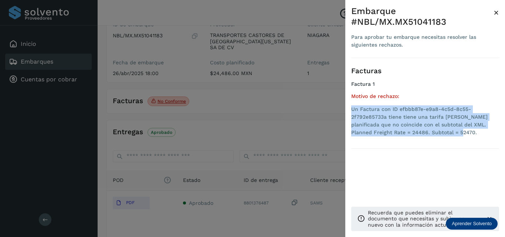
drag, startPoint x: 436, startPoint y: 123, endPoint x: 348, endPoint y: 100, distance: 90.2
click at [348, 100] on div "Embarque #NBL/MX.MX51041183 Para aprobar tu embarque necesitas resolver las sig…" at bounding box center [425, 124] width 160 height 249
copy li "Un Factura con ID efbbb87e-e9a8-4c5d-8c55-2f792e85733a tiene tiene una tarifa […"
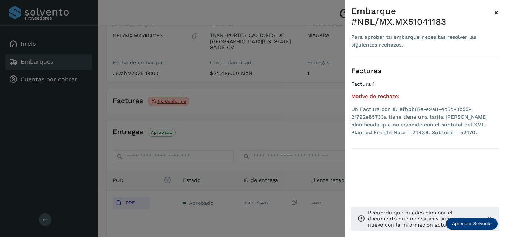
click at [256, 86] on div at bounding box center [252, 118] width 505 height 237
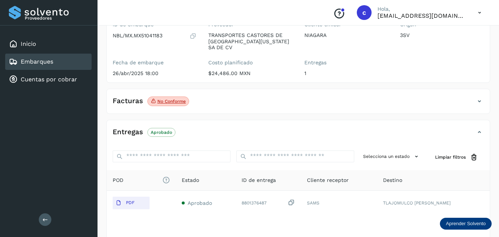
click at [50, 62] on link "Embarques" at bounding box center [37, 61] width 33 height 7
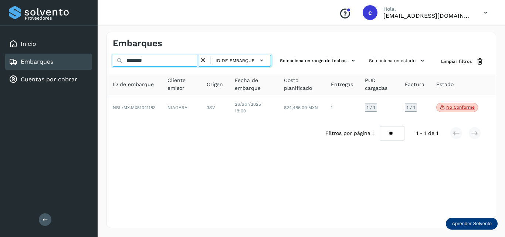
drag, startPoint x: 124, startPoint y: 60, endPoint x: 92, endPoint y: 60, distance: 32.2
click at [98, 60] on div "Embarques ******** ID de embarque Selecciona un rango de fechas Selecciona un e…" at bounding box center [301, 130] width 407 height 214
paste input "text"
type input "********"
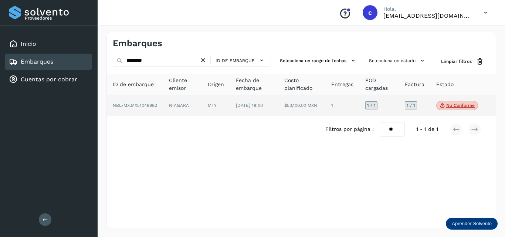
click at [222, 106] on td "MTY" at bounding box center [216, 105] width 28 height 21
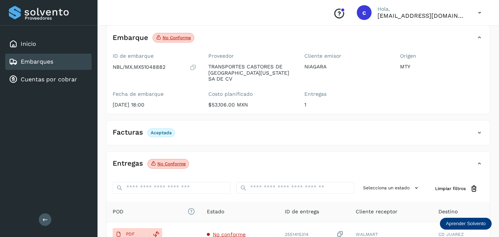
scroll to position [111, 0]
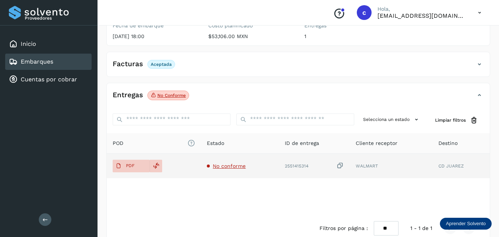
click at [228, 163] on span "No conforme" at bounding box center [229, 166] width 33 height 6
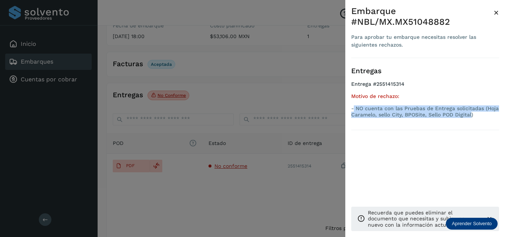
drag, startPoint x: 472, startPoint y: 116, endPoint x: 354, endPoint y: 104, distance: 118.5
click at [354, 104] on div "Motivo de rechazo: - NO cuenta con las Pruebas de Entrega solicitadas (Hoja Car…" at bounding box center [425, 105] width 148 height 24
copy p "NO cuenta con las Pruebas de Entrega solicitadas (Hoja Caramelo, sello City, BP…"
drag, startPoint x: 244, startPoint y: 93, endPoint x: 132, endPoint y: 78, distance: 112.9
click at [245, 93] on div at bounding box center [252, 118] width 505 height 237
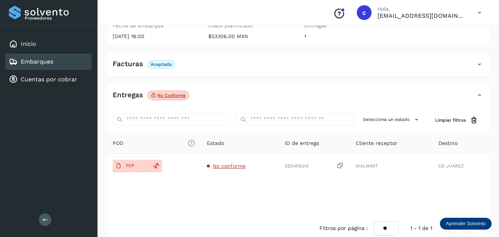
click at [39, 57] on div "Embarques" at bounding box center [48, 62] width 86 height 16
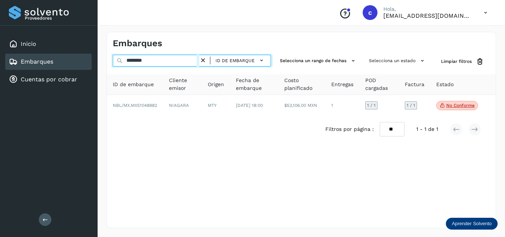
drag, startPoint x: 159, startPoint y: 61, endPoint x: 96, endPoint y: 60, distance: 62.8
click at [97, 60] on div "Proveedores Inicio Embarques Cuentas por cobrar Salir Conoce nuestros beneficio…" at bounding box center [252, 118] width 505 height 237
paste input "text"
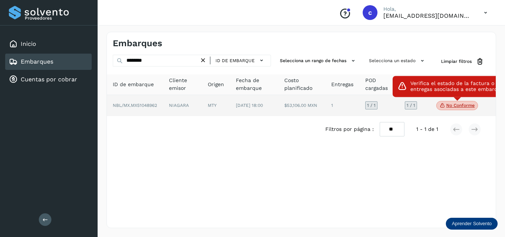
click at [445, 106] on span "No conforme" at bounding box center [457, 106] width 42 height 10
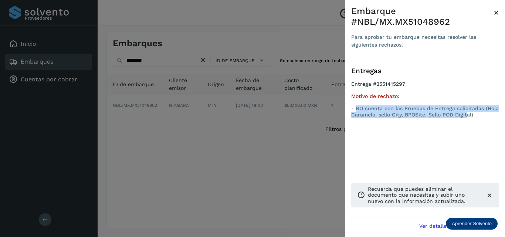
drag, startPoint x: 406, startPoint y: 116, endPoint x: 355, endPoint y: 105, distance: 52.1
click at [355, 105] on p "- NO cuenta con las Pruebas de Entrega solicitadas (Hoja Caramelo, sello City, …" at bounding box center [425, 111] width 148 height 13
copy p "NO cuenta con las Pruebas de Entrega solicitadas (Hoja Caramelo, sello City, BP…"
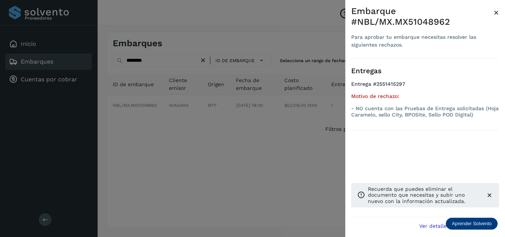
click at [183, 128] on div at bounding box center [252, 118] width 505 height 237
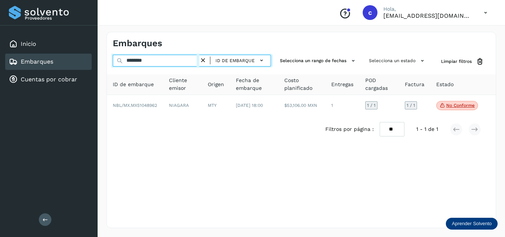
drag, startPoint x: 140, startPoint y: 57, endPoint x: 102, endPoint y: 57, distance: 38.1
click at [102, 57] on div "Embarques ******** ID de embarque Selecciona un rango de fechas Selecciona un e…" at bounding box center [301, 130] width 407 height 214
paste input "text"
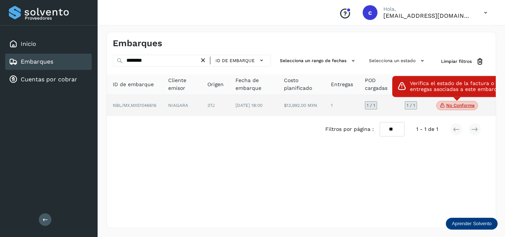
click at [450, 108] on p "No conforme" at bounding box center [460, 105] width 28 height 5
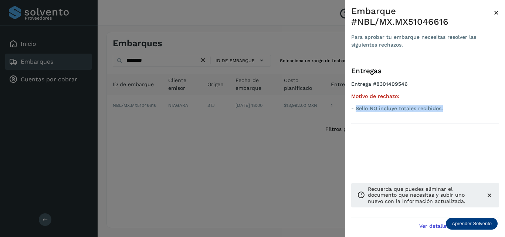
drag, startPoint x: 415, startPoint y: 105, endPoint x: 355, endPoint y: 105, distance: 59.9
click at [355, 105] on div "Motivo de rechazo: - Sello NO incluye totales recibidos." at bounding box center [425, 102] width 148 height 18
copy p "Sello NO incluye totales recibidos."
drag, startPoint x: 190, startPoint y: 127, endPoint x: 171, endPoint y: 81, distance: 49.6
click at [188, 122] on div at bounding box center [252, 118] width 505 height 237
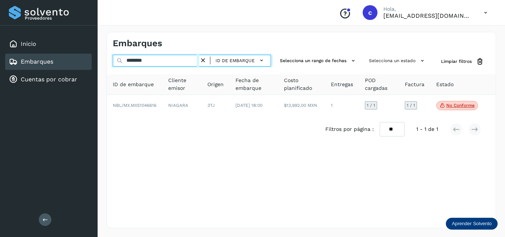
drag, startPoint x: 157, startPoint y: 59, endPoint x: 102, endPoint y: 59, distance: 55.4
click at [102, 59] on div "Embarques ******** ID de embarque Selecciona un rango de fechas Selecciona un e…" at bounding box center [301, 130] width 407 height 214
paste input "text"
type input "********"
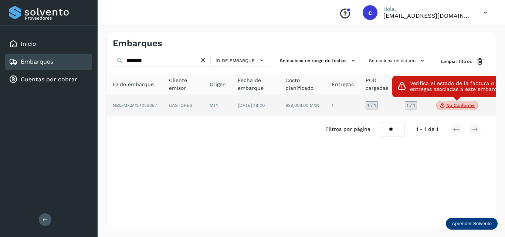
click at [454, 110] on span "No conforme" at bounding box center [457, 106] width 42 height 10
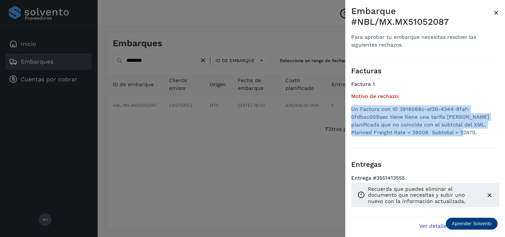
drag, startPoint x: 397, startPoint y: 127, endPoint x: 350, endPoint y: 108, distance: 50.2
click at [350, 108] on div "Embarque #NBL/MX.MX51052087 Para aprobar tu embarque necesitas resolver las sig…" at bounding box center [425, 124] width 160 height 249
copy li "Un Factura con ID 3918066c-a120-4344-8faf-0fdbac009aec tiene tiene una tarifa […"
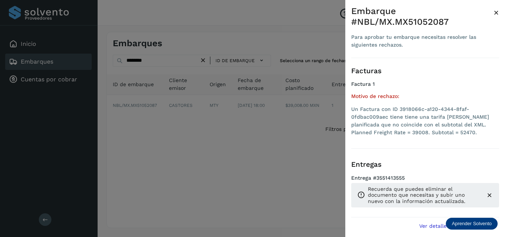
click at [238, 190] on div at bounding box center [252, 118] width 505 height 237
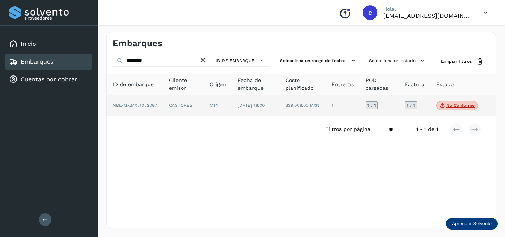
click at [208, 109] on td "MTY" at bounding box center [218, 105] width 28 height 21
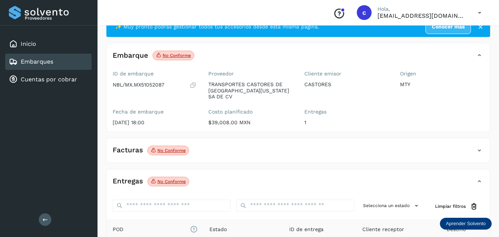
scroll to position [7, 0]
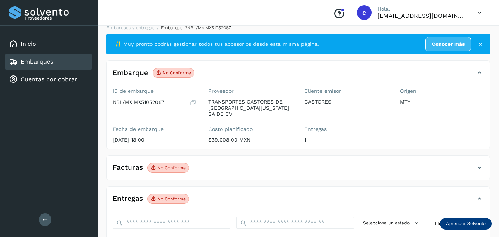
click at [163, 165] on p "No conforme" at bounding box center [171, 167] width 28 height 5
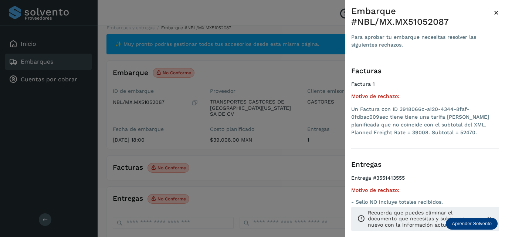
click at [259, 163] on div at bounding box center [252, 118] width 505 height 237
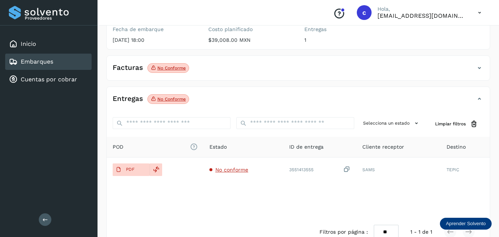
scroll to position [118, 0]
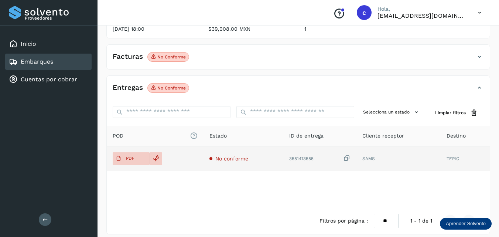
click at [233, 156] on span "No conforme" at bounding box center [231, 159] width 33 height 6
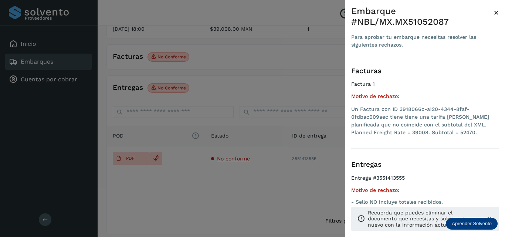
drag, startPoint x: 432, startPoint y: 181, endPoint x: 465, endPoint y: 188, distance: 33.6
click at [433, 181] on h4 "Entrega #3551413555" at bounding box center [425, 181] width 148 height 12
click at [441, 155] on div "Entregas Entrega #3551413555 Motivo de rechazo: - Sello NO incluye totales reci…" at bounding box center [425, 185] width 148 height 66
click at [230, 204] on div at bounding box center [252, 118] width 505 height 237
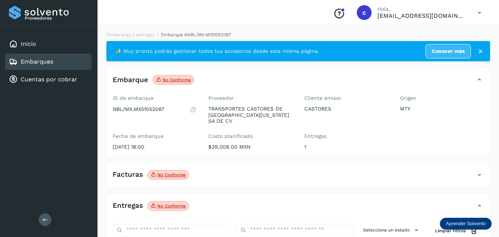
scroll to position [0, 0]
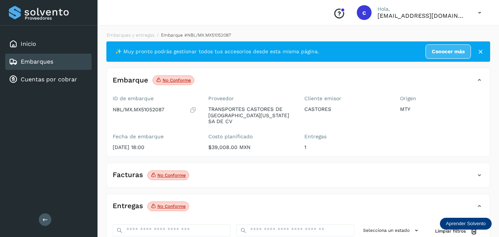
click at [39, 56] on div "Embarques" at bounding box center [48, 62] width 86 height 16
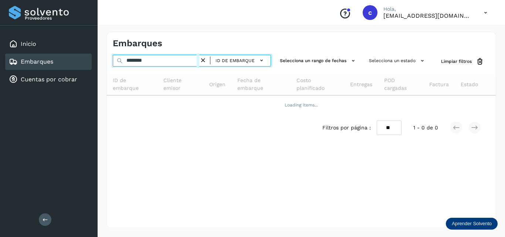
drag, startPoint x: 136, startPoint y: 59, endPoint x: 66, endPoint y: 59, distance: 69.8
click at [67, 59] on div "Proveedores Inicio Embarques Cuentas por cobrar Salir Conoce nuestros beneficio…" at bounding box center [252, 118] width 505 height 237
paste input "*********"
type input "**********"
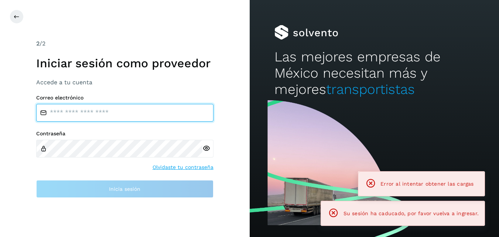
type input "**********"
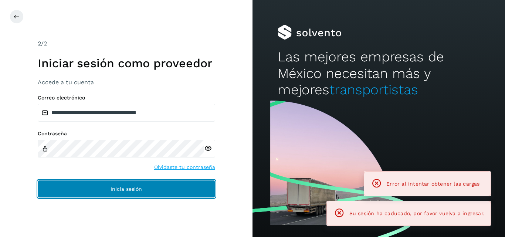
click at [142, 193] on button "Inicia sesión" at bounding box center [126, 189] width 177 height 18
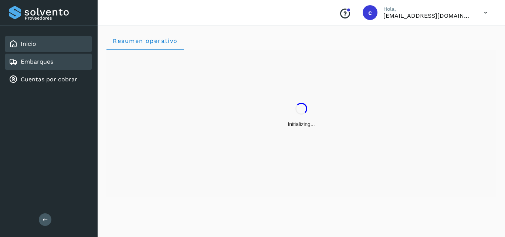
click at [47, 64] on link "Embarques" at bounding box center [37, 61] width 33 height 7
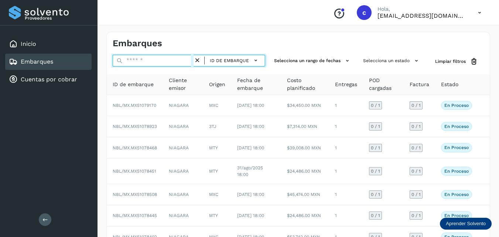
click at [150, 61] on input "text" at bounding box center [153, 61] width 81 height 12
paste input "**********"
type input "**********"
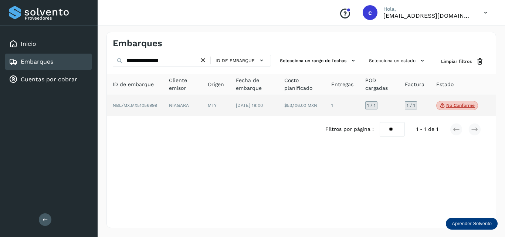
click at [456, 108] on p "No conforme" at bounding box center [460, 105] width 28 height 5
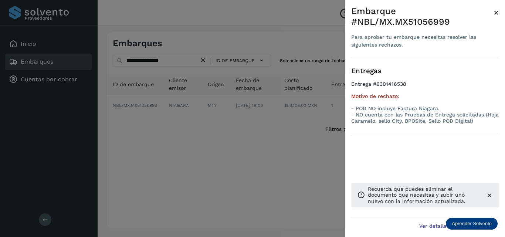
click at [224, 133] on div at bounding box center [252, 118] width 505 height 237
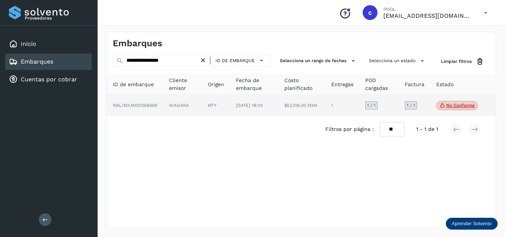
click at [249, 104] on span "[DATE] 18:00" at bounding box center [249, 105] width 27 height 5
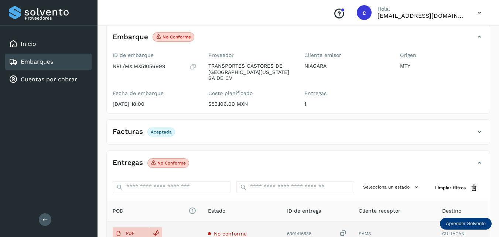
scroll to position [118, 0]
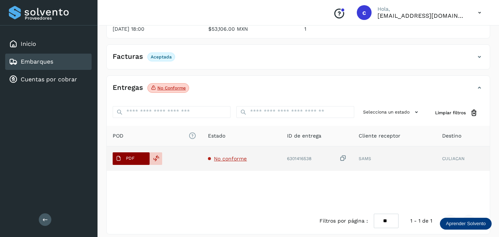
click at [144, 152] on button "PDF" at bounding box center [131, 158] width 37 height 13
click at [238, 156] on span "No conforme" at bounding box center [230, 159] width 33 height 6
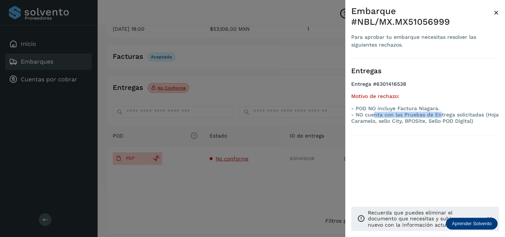
drag, startPoint x: 427, startPoint y: 111, endPoint x: 384, endPoint y: 113, distance: 42.9
click at [375, 112] on p "- POD NO incluye Factura Niagara. - NO cuenta con las Pruebas de Entrega solici…" at bounding box center [425, 114] width 148 height 18
drag, startPoint x: 441, startPoint y: 108, endPoint x: 356, endPoint y: 109, distance: 85.0
click at [356, 109] on p "- POD NO incluye Factura Niagara. - NO cuenta con las Pruebas de Entrega solici…" at bounding box center [425, 114] width 148 height 18
copy p "POD NO incluye Factura Niagara."
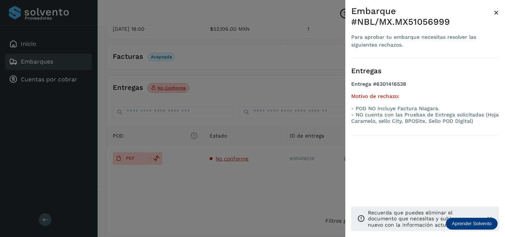
click at [291, 82] on div at bounding box center [252, 118] width 505 height 237
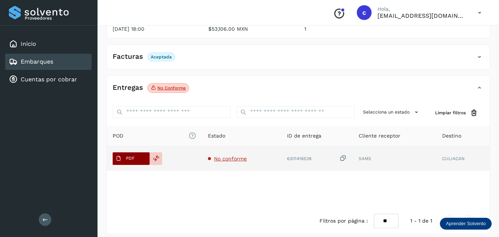
click at [131, 153] on span "PDF" at bounding box center [125, 159] width 25 height 12
click at [234, 156] on span "No conforme" at bounding box center [230, 159] width 33 height 6
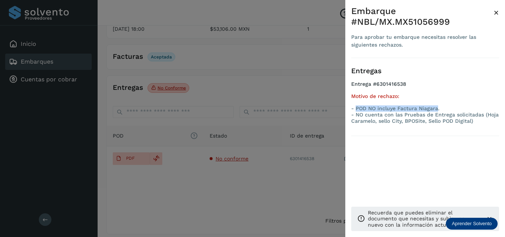
drag, startPoint x: 437, startPoint y: 109, endPoint x: 356, endPoint y: 110, distance: 80.9
click at [356, 110] on p "- POD NO incluye Factura Niagara. - NO cuenta con las Pruebas de Entrega solici…" at bounding box center [425, 114] width 148 height 18
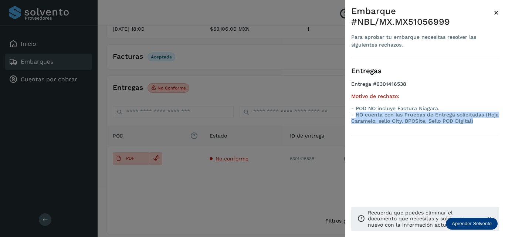
drag, startPoint x: 470, startPoint y: 119, endPoint x: 355, endPoint y: 116, distance: 115.0
click at [355, 116] on p "- POD NO incluye Factura Niagara. - NO cuenta con las Pruebas de Entrega solici…" at bounding box center [425, 114] width 148 height 18
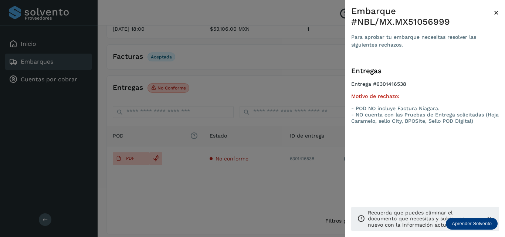
click at [250, 84] on div at bounding box center [252, 118] width 505 height 237
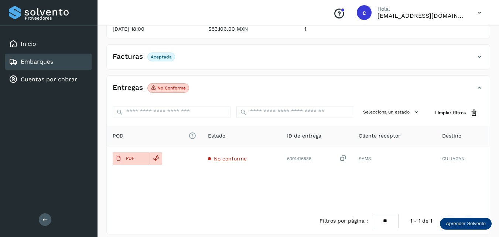
click at [38, 60] on link "Embarques" at bounding box center [37, 61] width 33 height 7
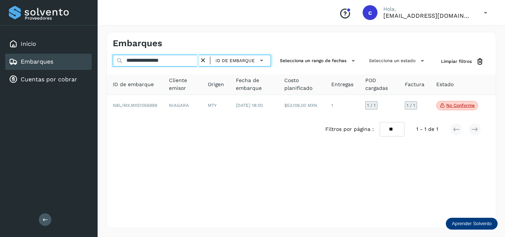
drag, startPoint x: 182, startPoint y: 61, endPoint x: 81, endPoint y: 58, distance: 101.7
click at [81, 58] on div "**********" at bounding box center [252, 118] width 505 height 237
paste input "text"
type input "**********"
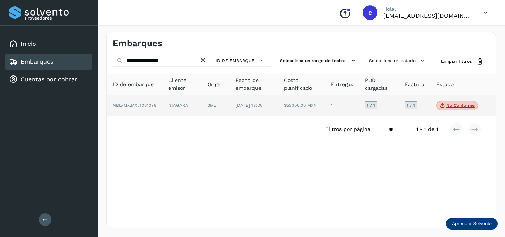
click at [221, 109] on td "3MZ" at bounding box center [215, 105] width 28 height 21
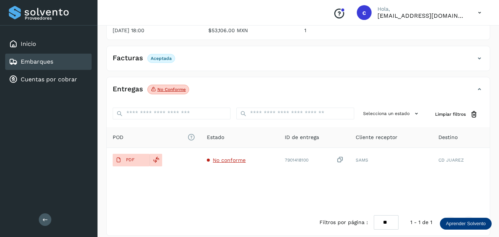
scroll to position [118, 0]
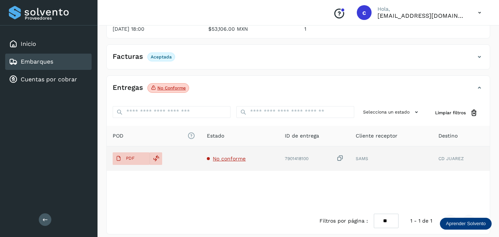
click at [227, 156] on span "No conforme" at bounding box center [229, 159] width 33 height 6
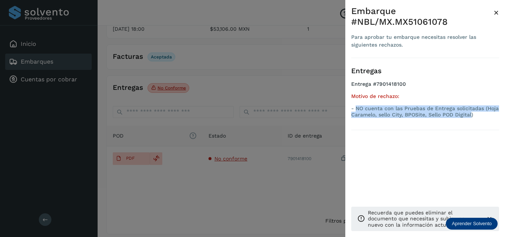
drag, startPoint x: 448, startPoint y: 115, endPoint x: 355, endPoint y: 106, distance: 93.9
click at [355, 106] on p "- NO cuenta con las Pruebas de Entrega solicitadas (Hoja Caramelo, sello City, …" at bounding box center [425, 111] width 148 height 13
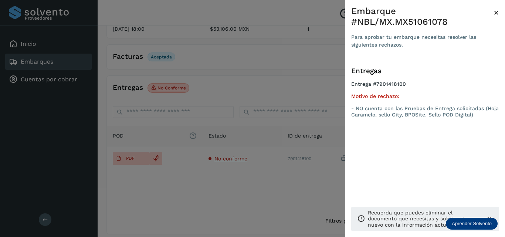
click at [219, 83] on div at bounding box center [252, 118] width 505 height 237
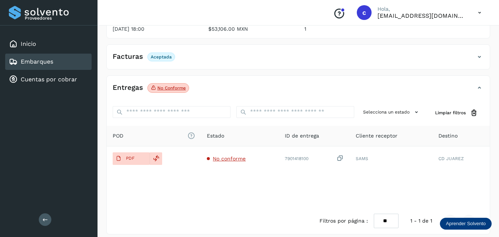
click at [34, 58] on link "Embarques" at bounding box center [37, 61] width 33 height 7
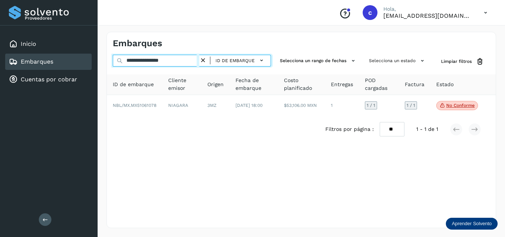
drag, startPoint x: 151, startPoint y: 62, endPoint x: 110, endPoint y: 64, distance: 40.7
click at [113, 64] on input "**********" at bounding box center [156, 61] width 86 height 12
paste input "text"
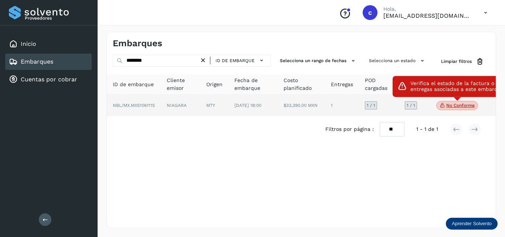
click at [472, 105] on p "No conforme" at bounding box center [460, 105] width 28 height 5
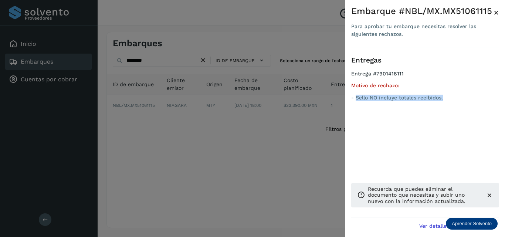
drag, startPoint x: 413, startPoint y: 96, endPoint x: 356, endPoint y: 96, distance: 56.5
click at [356, 96] on p "- Sello NO incluye totales recibidos." at bounding box center [425, 98] width 148 height 6
drag, startPoint x: 237, startPoint y: 129, endPoint x: 212, endPoint y: 126, distance: 24.6
click at [232, 129] on div at bounding box center [252, 118] width 505 height 237
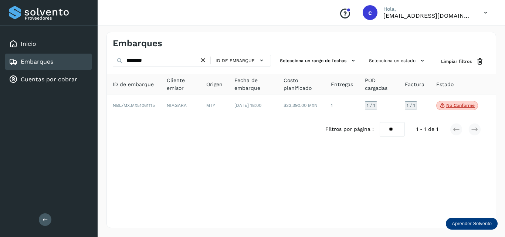
click at [26, 59] on link "Embarques" at bounding box center [37, 61] width 33 height 7
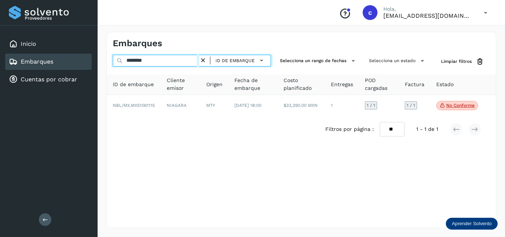
drag, startPoint x: 156, startPoint y: 60, endPoint x: 98, endPoint y: 63, distance: 58.1
click at [98, 63] on div "Embarques ******** ID de embarque Selecciona un rango de fechas Selecciona un e…" at bounding box center [301, 130] width 407 height 214
drag, startPoint x: 103, startPoint y: 62, endPoint x: 96, endPoint y: 62, distance: 6.7
click at [97, 62] on div "Proveedores Inicio Embarques Cuentas por cobrar Salir Conoce nuestros beneficio…" at bounding box center [252, 118] width 505 height 237
paste input "text"
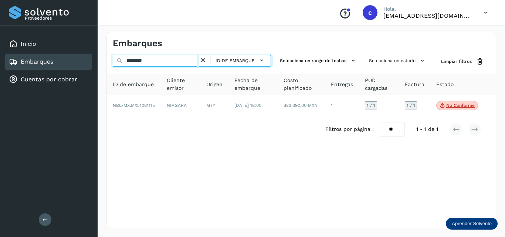
type input "********"
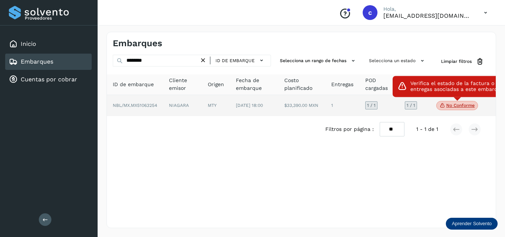
click at [460, 105] on p "No conforme" at bounding box center [460, 105] width 28 height 5
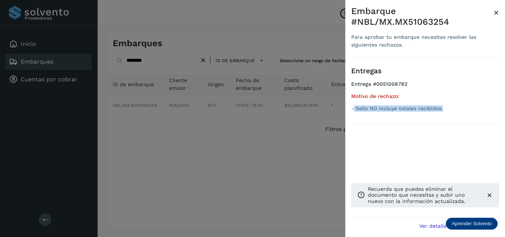
drag, startPoint x: 427, startPoint y: 109, endPoint x: 354, endPoint y: 113, distance: 72.9
click at [354, 113] on ul "Entrega #0051006782 Motivo de rechazo: - Sello NO incluye totales recibidos." at bounding box center [425, 97] width 148 height 33
click at [197, 138] on div at bounding box center [252, 118] width 505 height 237
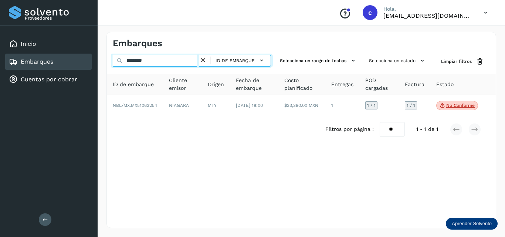
drag, startPoint x: 103, startPoint y: 60, endPoint x: 89, endPoint y: 62, distance: 14.5
click at [90, 62] on div "Proveedores Inicio Embarques Cuentas por cobrar Salir Conoce nuestros beneficio…" at bounding box center [252, 118] width 505 height 237
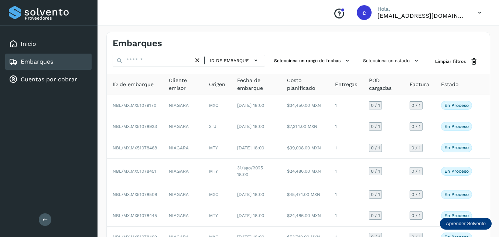
click at [38, 61] on link "Embarques" at bounding box center [37, 61] width 33 height 7
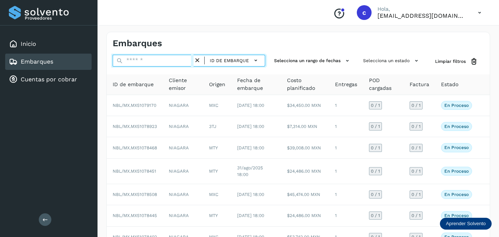
click at [141, 60] on input "text" at bounding box center [153, 61] width 81 height 12
paste input "********"
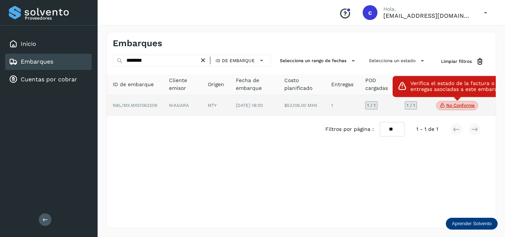
click at [447, 108] on p "No conforme" at bounding box center [460, 105] width 28 height 5
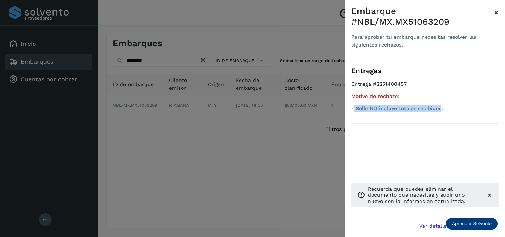
drag, startPoint x: 442, startPoint y: 110, endPoint x: 355, endPoint y: 112, distance: 87.2
click at [355, 112] on ul "Entrega #2251400457 Motivo de rechazo: - Sello NO incluye totales recibidos." at bounding box center [425, 97] width 148 height 33
drag, startPoint x: 443, startPoint y: 108, endPoint x: 355, endPoint y: 115, distance: 88.2
click at [355, 115] on div "Entregas Entrega #2251400457 Motivo de rechazo: - Sello NO incluye totales reci…" at bounding box center [425, 91] width 148 height 66
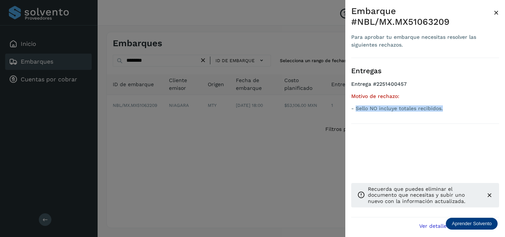
click at [166, 136] on div at bounding box center [252, 118] width 505 height 237
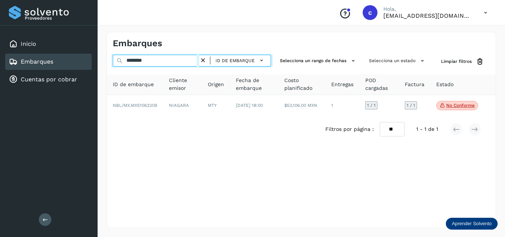
drag, startPoint x: 131, startPoint y: 58, endPoint x: 90, endPoint y: 59, distance: 40.7
click at [92, 59] on div "Proveedores Inicio Embarques Cuentas por cobrar Salir Conoce nuestros beneficio…" at bounding box center [252, 118] width 505 height 237
paste input "text"
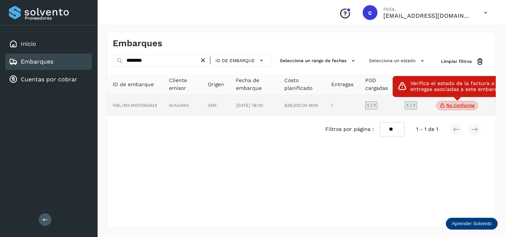
click at [452, 105] on p "No conforme" at bounding box center [460, 105] width 28 height 5
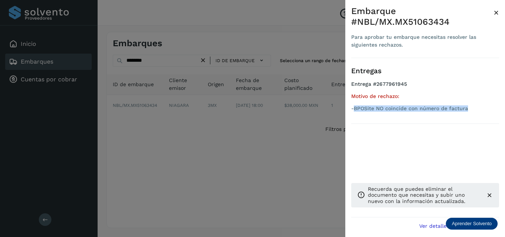
drag, startPoint x: 465, startPoint y: 108, endPoint x: 354, endPoint y: 109, distance: 110.9
click at [354, 109] on p "-BPOSite NO coincide con número de factura" at bounding box center [425, 108] width 148 height 6
click at [155, 149] on div at bounding box center [252, 118] width 505 height 237
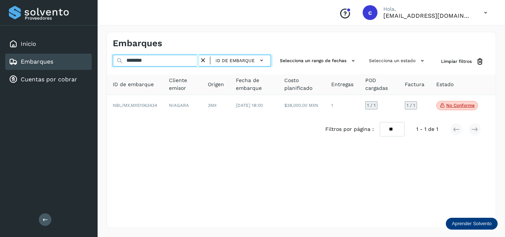
drag, startPoint x: 156, startPoint y: 62, endPoint x: 117, endPoint y: 61, distance: 39.6
click at [117, 61] on div "******** ID de embarque" at bounding box center [192, 62] width 158 height 14
paste input "text"
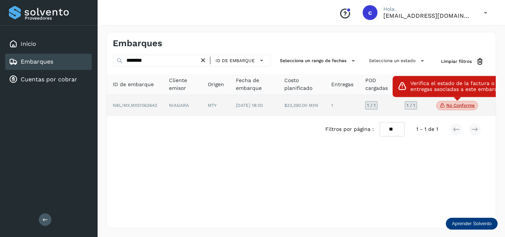
click at [456, 108] on p "No conforme" at bounding box center [460, 105] width 28 height 5
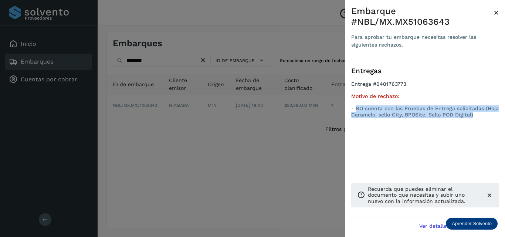
drag, startPoint x: 472, startPoint y: 116, endPoint x: 356, endPoint y: 109, distance: 116.6
click at [356, 109] on p "- NO cuenta con las Pruebas de Entrega solicitadas (Hoja Caramelo, sello City, …" at bounding box center [425, 111] width 148 height 13
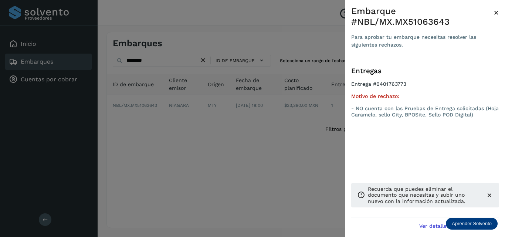
drag, startPoint x: 150, startPoint y: 126, endPoint x: 146, endPoint y: 120, distance: 6.8
click at [147, 122] on div at bounding box center [252, 118] width 505 height 237
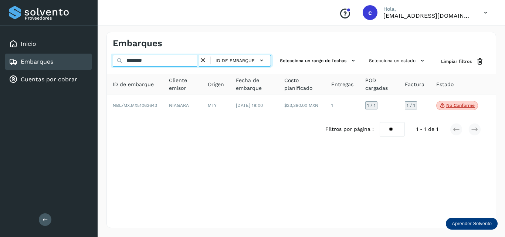
drag, startPoint x: 153, startPoint y: 58, endPoint x: 114, endPoint y: 60, distance: 39.2
click at [115, 60] on input "********" at bounding box center [156, 61] width 86 height 12
paste input "text"
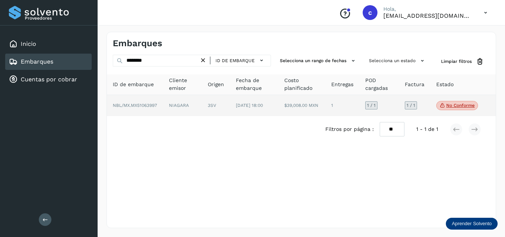
click at [456, 108] on p "No conforme" at bounding box center [460, 105] width 28 height 5
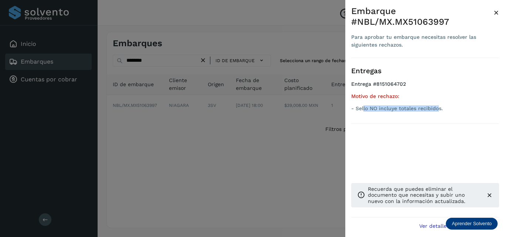
drag, startPoint x: 411, startPoint y: 109, endPoint x: 384, endPoint y: 108, distance: 27.0
click at [371, 107] on p "- Sello NO incluye totales recibidos." at bounding box center [425, 108] width 148 height 6
drag, startPoint x: 443, startPoint y: 108, endPoint x: 357, endPoint y: 110, distance: 86.5
click at [357, 110] on p "- Sello NO incluye totales recibidos." at bounding box center [425, 108] width 148 height 6
drag, startPoint x: 197, startPoint y: 170, endPoint x: 192, endPoint y: 171, distance: 4.9
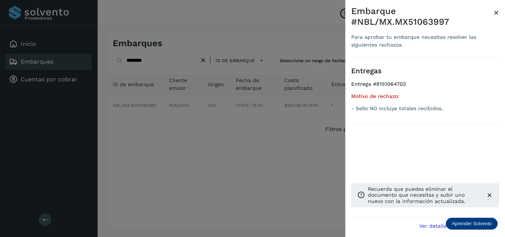
click at [195, 170] on div at bounding box center [252, 118] width 505 height 237
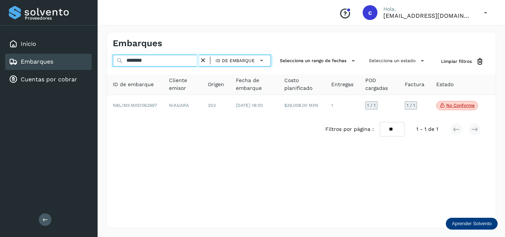
drag, startPoint x: 157, startPoint y: 61, endPoint x: 92, endPoint y: 60, distance: 64.3
click at [93, 60] on div "Proveedores Inicio Embarques Cuentas por cobrar Salir Conoce nuestros beneficio…" at bounding box center [252, 118] width 505 height 237
paste input "text"
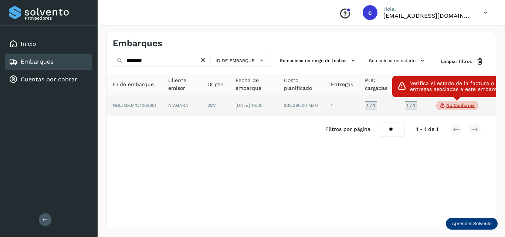
click at [449, 108] on p "No conforme" at bounding box center [460, 105] width 28 height 5
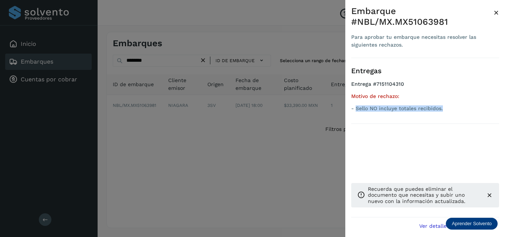
drag, startPoint x: 442, startPoint y: 109, endPoint x: 356, endPoint y: 112, distance: 86.2
click at [356, 112] on ul "Entrega #7151104310 Motivo de rechazo: - Sello NO incluye totales recibidos." at bounding box center [425, 97] width 148 height 33
drag, startPoint x: 217, startPoint y: 151, endPoint x: 193, endPoint y: 120, distance: 39.8
click at [214, 149] on div at bounding box center [252, 118] width 505 height 237
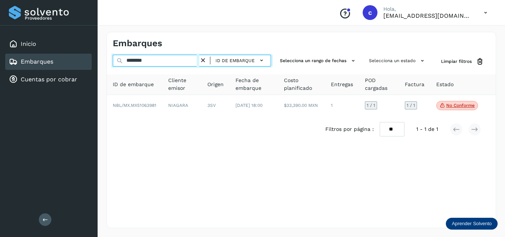
click at [95, 59] on div "Proveedores Inicio Embarques Cuentas por cobrar Salir Conoce nuestros beneficio…" at bounding box center [252, 118] width 505 height 237
paste input "text"
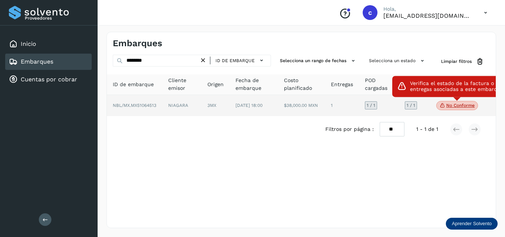
click at [457, 103] on span "No conforme" at bounding box center [457, 106] width 42 height 10
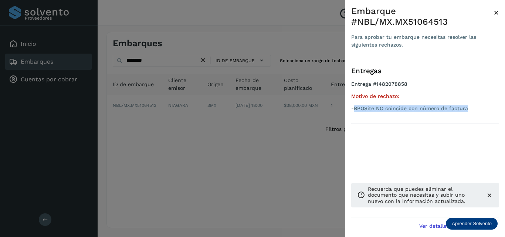
drag, startPoint x: 468, startPoint y: 109, endPoint x: 354, endPoint y: 112, distance: 114.2
click at [354, 112] on ul "Entrega #1482078858 Motivo de rechazo: -BPOSite NO coincide con número de factu…" at bounding box center [425, 97] width 148 height 33
click at [220, 150] on div at bounding box center [252, 118] width 505 height 237
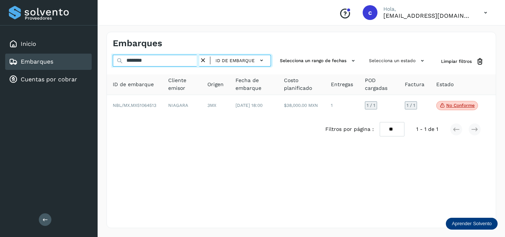
drag, startPoint x: 95, startPoint y: 58, endPoint x: 89, endPoint y: 59, distance: 6.3
click at [89, 59] on div "Proveedores Inicio Embarques Cuentas por cobrar Salir Conoce nuestros beneficio…" at bounding box center [252, 118] width 505 height 237
paste input "text"
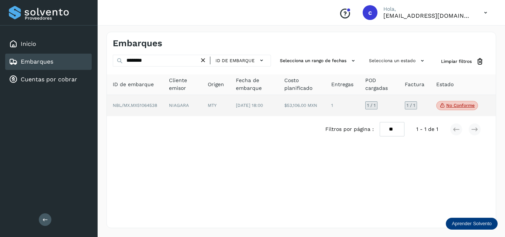
click at [449, 106] on p "No conforme" at bounding box center [460, 105] width 28 height 5
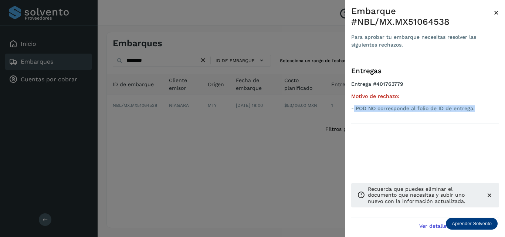
drag, startPoint x: 474, startPoint y: 109, endPoint x: 354, endPoint y: 115, distance: 121.0
click at [354, 115] on div "Entregas Entrega #401763779 Motivo de rechazo: - POD NO corresponde al folio de…" at bounding box center [425, 91] width 148 height 66
drag, startPoint x: 181, startPoint y: 150, endPoint x: 146, endPoint y: 81, distance: 78.5
click at [180, 148] on div at bounding box center [252, 118] width 505 height 237
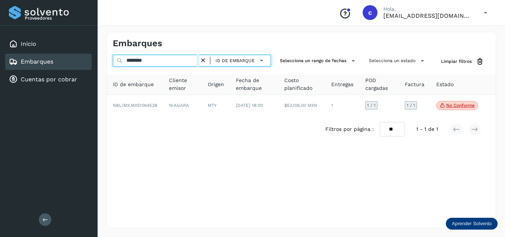
drag, startPoint x: 154, startPoint y: 61, endPoint x: 106, endPoint y: 61, distance: 47.7
click at [106, 61] on div "Embarques ******** ID de embarque Selecciona un rango de fechas Selecciona un e…" at bounding box center [301, 130] width 390 height 196
paste input "text"
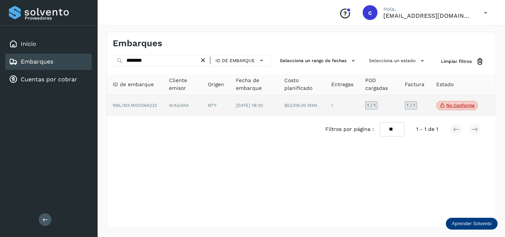
click at [451, 105] on p "No conforme" at bounding box center [460, 105] width 28 height 5
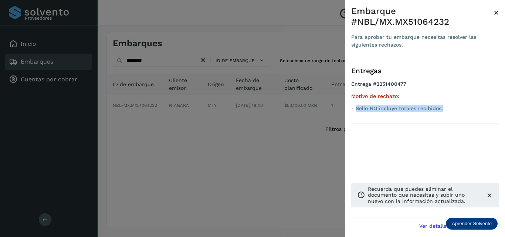
drag, startPoint x: 444, startPoint y: 108, endPoint x: 357, endPoint y: 110, distance: 87.6
click at [357, 110] on p "- Sello NO incluye totales recibidos." at bounding box center [425, 108] width 148 height 6
drag, startPoint x: 158, startPoint y: 63, endPoint x: 157, endPoint y: 74, distance: 10.4
click at [159, 65] on div at bounding box center [252, 118] width 505 height 237
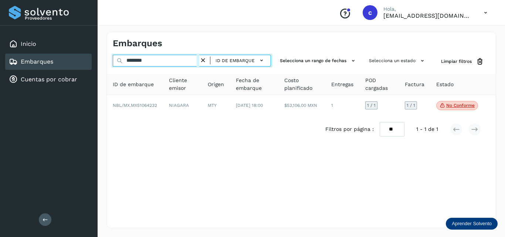
drag, startPoint x: 154, startPoint y: 59, endPoint x: 108, endPoint y: 58, distance: 46.2
click at [108, 58] on div "******** ID de embarque Selecciona un rango de fechas Selecciona un estado Limp…" at bounding box center [301, 62] width 389 height 14
paste input "text"
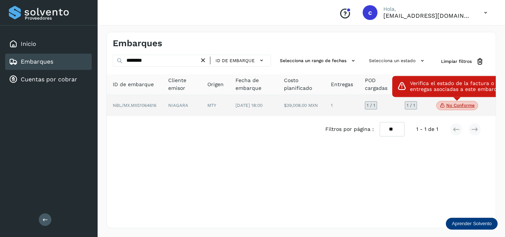
click at [453, 105] on p "No conforme" at bounding box center [460, 105] width 28 height 5
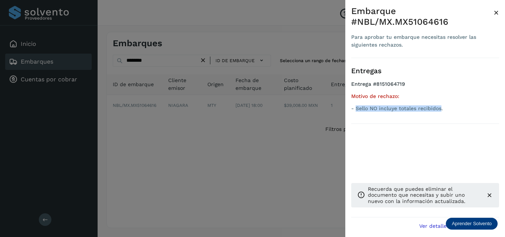
drag, startPoint x: 442, startPoint y: 108, endPoint x: 356, endPoint y: 111, distance: 86.1
click at [356, 111] on p "- Sello NO incluye totales recibidos." at bounding box center [425, 108] width 148 height 6
click at [216, 132] on div at bounding box center [252, 118] width 505 height 237
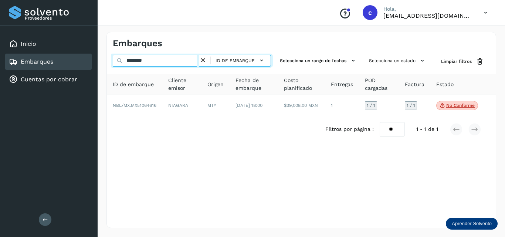
drag, startPoint x: 153, startPoint y: 62, endPoint x: 96, endPoint y: 58, distance: 56.7
click at [96, 58] on div "Proveedores Inicio Embarques Cuentas por cobrar Salir Conoce nuestros beneficio…" at bounding box center [252, 118] width 505 height 237
paste input "text"
type input "********"
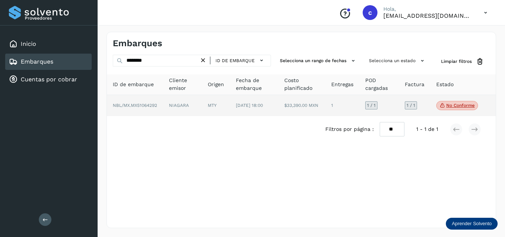
click at [450, 101] on span "No conforme" at bounding box center [457, 106] width 42 height 10
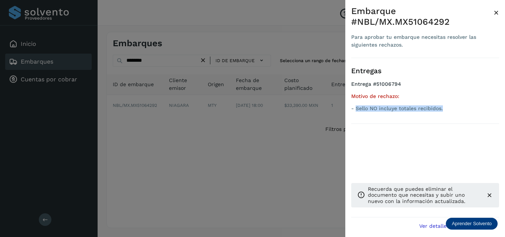
drag, startPoint x: 452, startPoint y: 107, endPoint x: 355, endPoint y: 110, distance: 97.6
click at [355, 110] on p "- Sello NO incluye totales recibidos." at bounding box center [425, 108] width 148 height 6
click at [160, 59] on div at bounding box center [252, 118] width 505 height 237
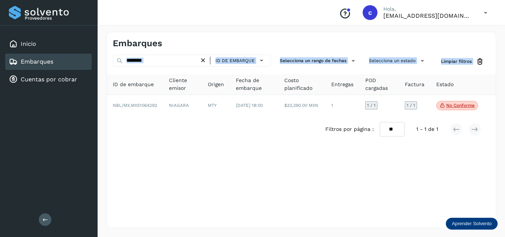
drag, startPoint x: 158, startPoint y: 59, endPoint x: 121, endPoint y: 59, distance: 37.0
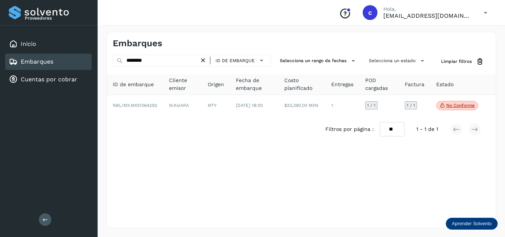
drag, startPoint x: 187, startPoint y: 159, endPoint x: 164, endPoint y: 121, distance: 44.0
click at [179, 149] on div "Embarques ******** ID de embarque Selecciona un rango de fechas Selecciona un e…" at bounding box center [301, 130] width 390 height 196
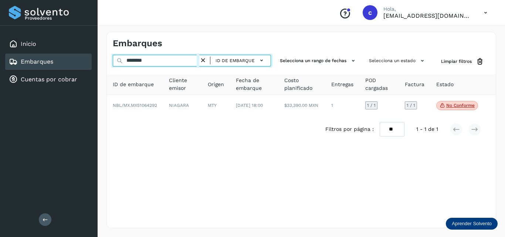
click at [98, 59] on div "Embarques ******** ID de embarque Selecciona un rango de fechas Selecciona un e…" at bounding box center [301, 130] width 407 height 214
paste input "********"
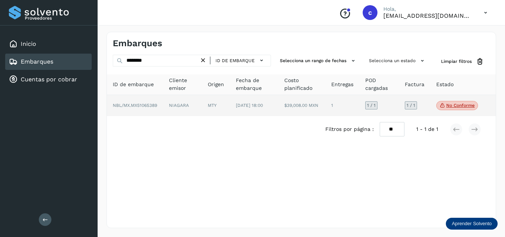
click at [458, 105] on p "No conforme" at bounding box center [460, 105] width 28 height 5
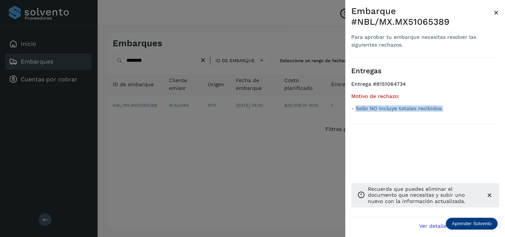
drag, startPoint x: 442, startPoint y: 108, endPoint x: 355, endPoint y: 110, distance: 87.3
click at [355, 110] on p "- Sello NO incluye totales recibidos." at bounding box center [425, 108] width 148 height 6
click at [165, 167] on div at bounding box center [252, 118] width 505 height 237
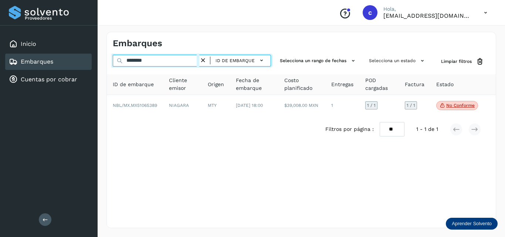
drag, startPoint x: 155, startPoint y: 61, endPoint x: 108, endPoint y: 61, distance: 46.9
click at [108, 61] on div "******** ID de embarque Selecciona un rango de fechas Selecciona un estado Limp…" at bounding box center [301, 62] width 389 height 14
paste input "text"
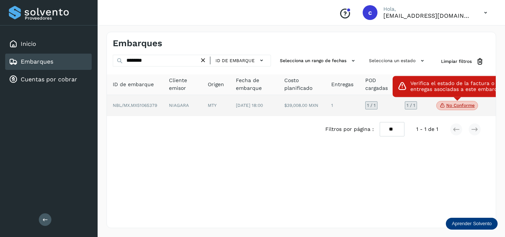
click at [472, 105] on p "No conforme" at bounding box center [460, 105] width 28 height 5
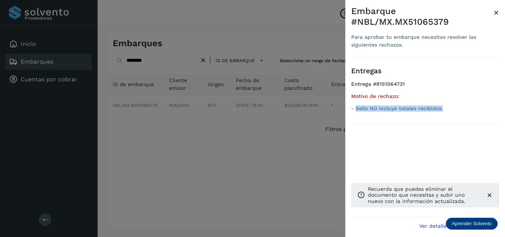
drag, startPoint x: 450, startPoint y: 107, endPoint x: 356, endPoint y: 110, distance: 94.3
click at [356, 110] on p "- Sello NO incluye totales recibidos." at bounding box center [425, 108] width 148 height 6
click at [154, 59] on div at bounding box center [252, 118] width 505 height 237
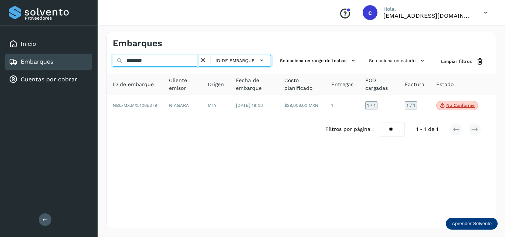
drag, startPoint x: 154, startPoint y: 58, endPoint x: 122, endPoint y: 61, distance: 32.3
click at [122, 61] on div "******** ID de embarque" at bounding box center [192, 62] width 158 height 14
paste input "text"
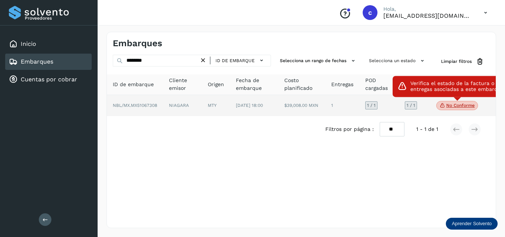
click at [448, 105] on p "No conforme" at bounding box center [460, 105] width 28 height 5
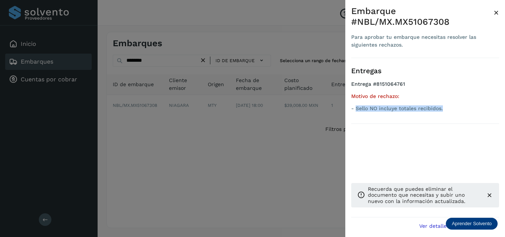
drag, startPoint x: 448, startPoint y: 108, endPoint x: 357, endPoint y: 113, distance: 91.4
click at [357, 113] on ul "Entrega #8151064761 Motivo de rechazo: - Sello NO incluye totales recibidos." at bounding box center [425, 97] width 148 height 33
drag, startPoint x: 153, startPoint y: 59, endPoint x: 157, endPoint y: 59, distance: 4.1
click at [153, 59] on div at bounding box center [252, 118] width 505 height 237
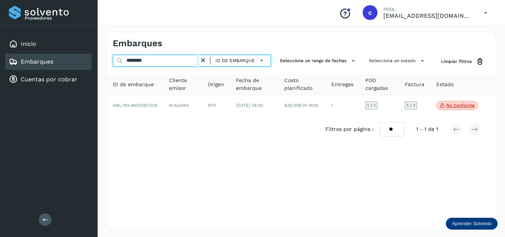
click at [127, 60] on input "********" at bounding box center [156, 61] width 86 height 12
paste input "text"
type input "********"
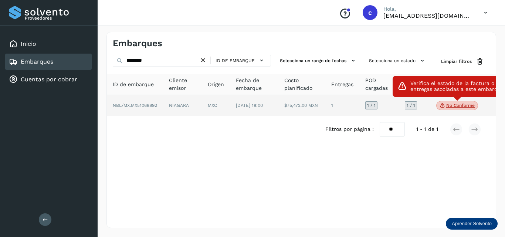
click at [451, 106] on p "No conforme" at bounding box center [460, 105] width 28 height 5
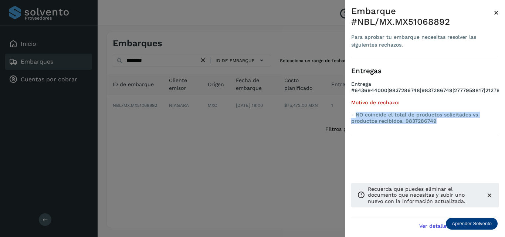
drag, startPoint x: 438, startPoint y: 120, endPoint x: 356, endPoint y: 115, distance: 82.2
click at [356, 115] on p "- NO coincide el total de productos solicitados vs productos recibidos. 9837286…" at bounding box center [425, 118] width 148 height 13
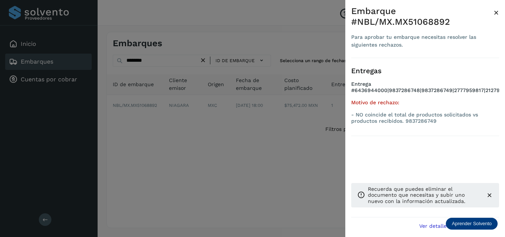
click at [188, 139] on div at bounding box center [252, 118] width 505 height 237
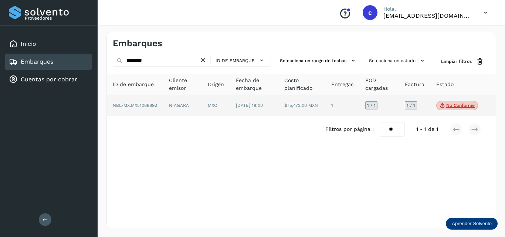
click at [196, 106] on td "NIAGARA" at bounding box center [182, 105] width 39 height 21
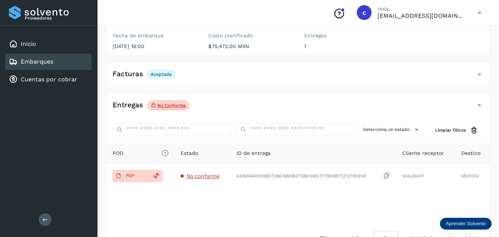
scroll to position [111, 0]
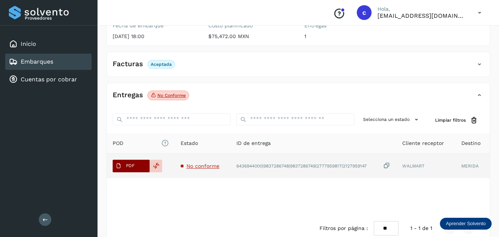
click at [133, 163] on p "PDF" at bounding box center [130, 165] width 8 height 5
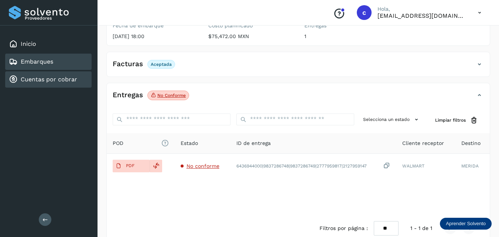
click at [62, 77] on link "Cuentas por cobrar" at bounding box center [49, 79] width 57 height 7
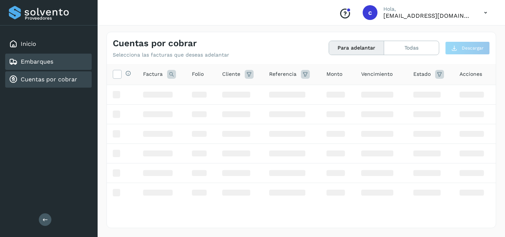
click at [50, 59] on link "Embarques" at bounding box center [37, 61] width 33 height 7
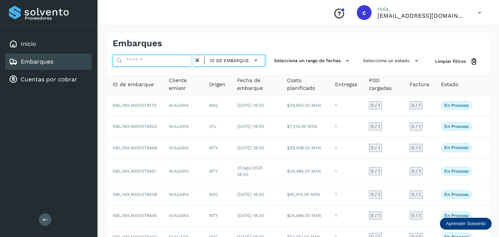
click at [140, 60] on input "text" at bounding box center [153, 61] width 81 height 12
paste input "********"
type input "********"
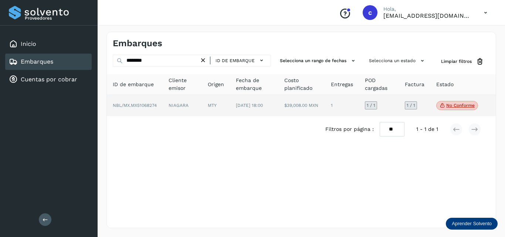
click at [464, 107] on p "No conforme" at bounding box center [460, 105] width 28 height 5
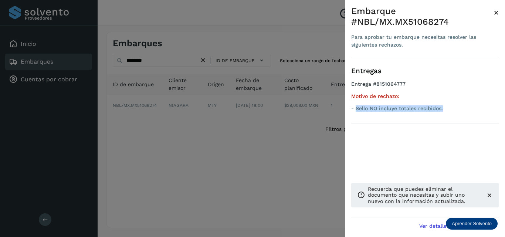
drag, startPoint x: 446, startPoint y: 108, endPoint x: 356, endPoint y: 112, distance: 90.6
click at [356, 112] on ul "Entrega #8151064777 Motivo de rechazo: - Sello NO incluye totales recibidos." at bounding box center [425, 97] width 148 height 33
drag, startPoint x: 245, startPoint y: 146, endPoint x: 160, endPoint y: 86, distance: 103.4
click at [242, 141] on div at bounding box center [252, 118] width 505 height 237
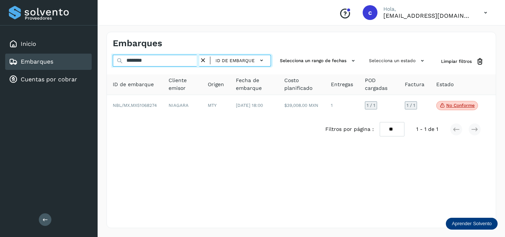
drag, startPoint x: 149, startPoint y: 61, endPoint x: 111, endPoint y: 62, distance: 38.1
click at [112, 62] on div "******** ID de embarque Selecciona un rango de fechas Selecciona un estado Limp…" at bounding box center [301, 62] width 389 height 14
paste input "********"
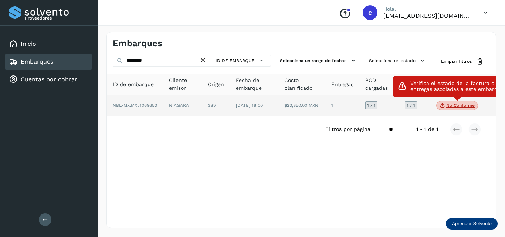
click at [462, 110] on span "No conforme" at bounding box center [457, 106] width 42 height 10
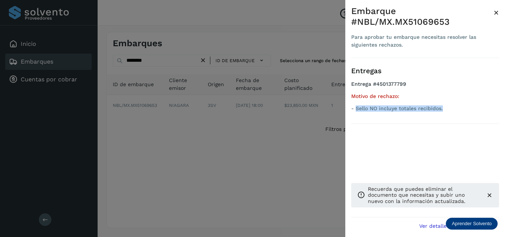
drag, startPoint x: 442, startPoint y: 108, endPoint x: 356, endPoint y: 111, distance: 86.9
click at [356, 111] on p "- Sello NO incluye totales recibidos." at bounding box center [425, 108] width 148 height 6
click at [225, 140] on div at bounding box center [252, 118] width 505 height 237
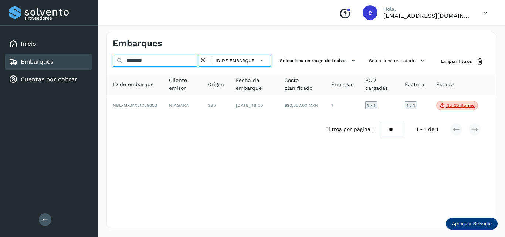
drag, startPoint x: 153, startPoint y: 58, endPoint x: 129, endPoint y: 64, distance: 24.7
click at [129, 63] on input "********" at bounding box center [156, 61] width 86 height 12
type input "*"
paste input "********"
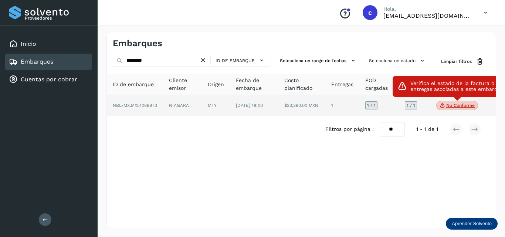
click at [459, 107] on p "No conforme" at bounding box center [460, 105] width 28 height 5
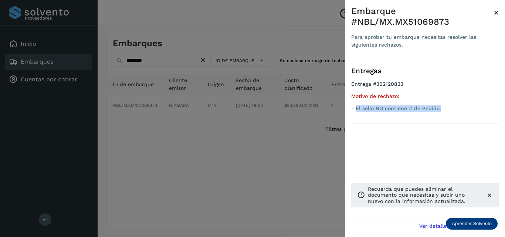
drag, startPoint x: 442, startPoint y: 107, endPoint x: 356, endPoint y: 111, distance: 86.2
click at [356, 111] on p "- El sello NO contiene # de Pedido." at bounding box center [425, 108] width 148 height 6
click at [234, 151] on div at bounding box center [252, 118] width 505 height 237
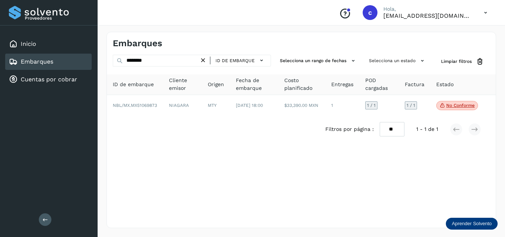
click at [59, 63] on div "Embarques" at bounding box center [48, 62] width 86 height 16
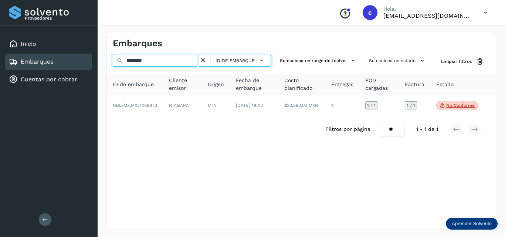
drag, startPoint x: 135, startPoint y: 61, endPoint x: 106, endPoint y: 66, distance: 28.8
click at [106, 66] on div "Embarques ******** ID de embarque Selecciona un rango de fechas Selecciona un e…" at bounding box center [301, 130] width 390 height 196
paste input "text"
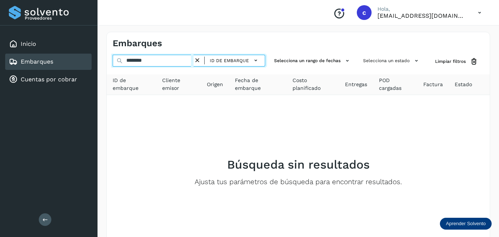
drag, startPoint x: 154, startPoint y: 58, endPoint x: 95, endPoint y: 63, distance: 59.7
click at [95, 63] on div "Proveedores Inicio Embarques Cuentas por cobrar Salir Conoce nuestros beneficio…" at bounding box center [249, 142] width 499 height 284
paste input "text"
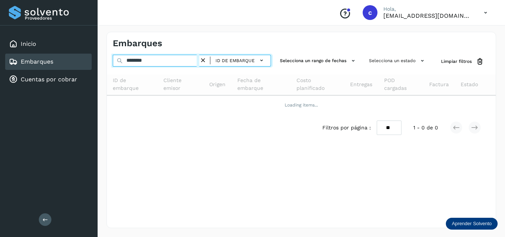
type input "********"
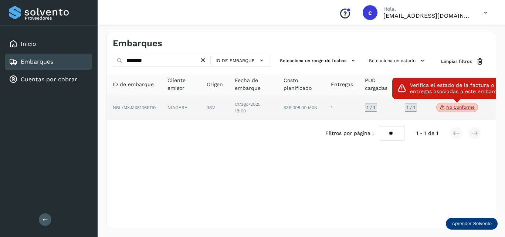
click at [452, 105] on p "No conforme" at bounding box center [460, 107] width 28 height 5
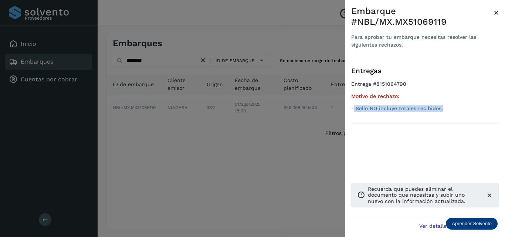
drag, startPoint x: 446, startPoint y: 98, endPoint x: 354, endPoint y: 101, distance: 91.7
click at [354, 101] on ul "Entrega #8151064790 Motivo de rechazo: - Sello NO incluye totales recibidos." at bounding box center [425, 97] width 148 height 33
drag, startPoint x: 166, startPoint y: 65, endPoint x: 167, endPoint y: 61, distance: 4.9
click at [166, 65] on div at bounding box center [252, 118] width 505 height 237
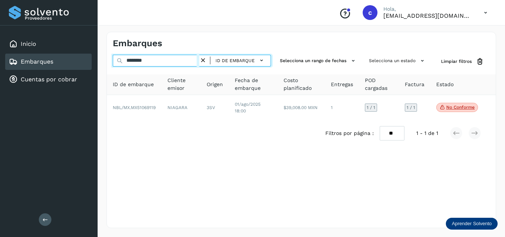
click at [115, 61] on input "********" at bounding box center [156, 61] width 86 height 12
paste input "********"
type input "********"
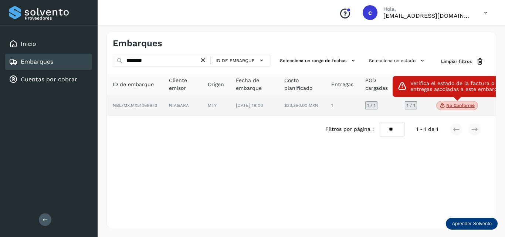
click at [451, 108] on p "No conforme" at bounding box center [460, 105] width 28 height 5
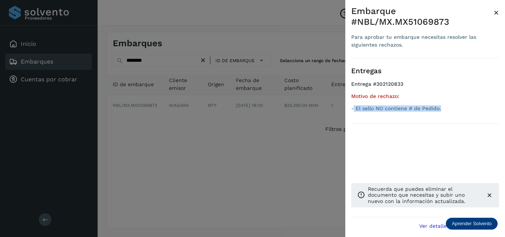
drag, startPoint x: 442, startPoint y: 109, endPoint x: 354, endPoint y: 110, distance: 88.3
click at [354, 110] on p "- El sello NO contiene # de Pedido." at bounding box center [425, 108] width 148 height 6
drag, startPoint x: 207, startPoint y: 147, endPoint x: 184, endPoint y: 118, distance: 37.1
click at [204, 147] on div at bounding box center [252, 118] width 505 height 237
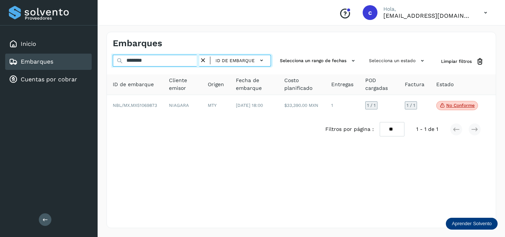
drag, startPoint x: 156, startPoint y: 61, endPoint x: 112, endPoint y: 59, distance: 44.4
click at [112, 59] on div "******** ID de embarque Selecciona un rango de fechas Selecciona un estado Limp…" at bounding box center [301, 62] width 389 height 14
paste input "********"
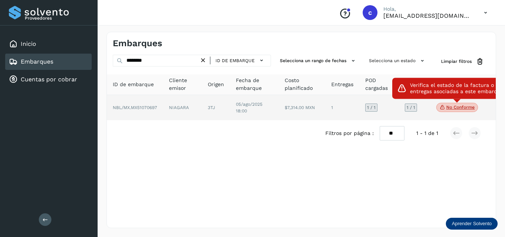
click at [450, 108] on p "No conforme" at bounding box center [460, 107] width 28 height 5
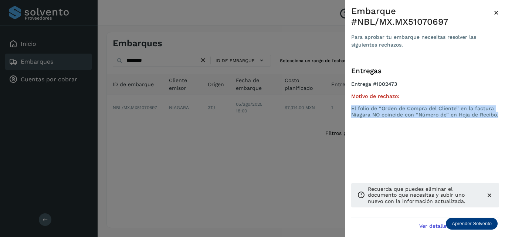
drag, startPoint x: 500, startPoint y: 117, endPoint x: 352, endPoint y: 110, distance: 148.7
click at [352, 110] on div "Embarque #NBL/MX.MX51070697 Para aprobar tu embarque necesitas resolver las sig…" at bounding box center [425, 124] width 160 height 249
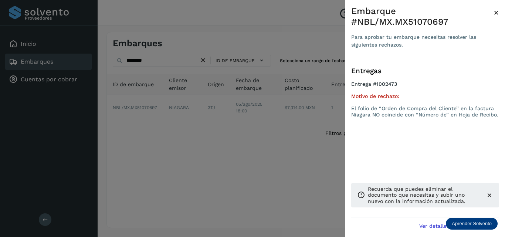
click at [158, 62] on div at bounding box center [252, 118] width 505 height 237
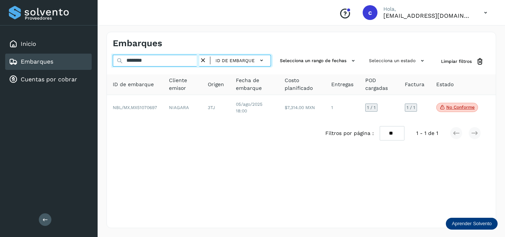
drag, startPoint x: 150, startPoint y: 61, endPoint x: 128, endPoint y: 61, distance: 22.5
click at [132, 61] on input "********" at bounding box center [156, 61] width 86 height 12
type input "*"
paste input "********"
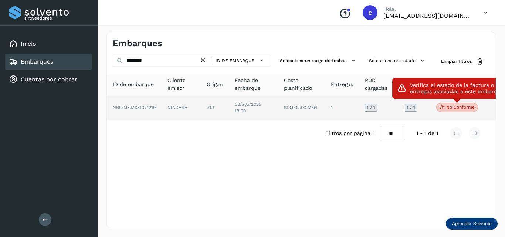
click at [460, 110] on span "No conforme" at bounding box center [457, 108] width 42 height 10
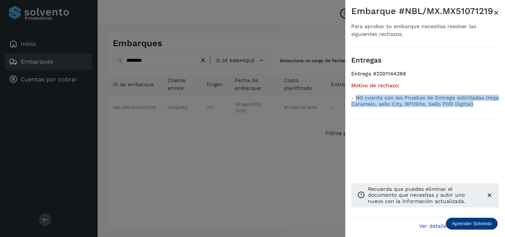
drag, startPoint x: 479, startPoint y: 104, endPoint x: 356, endPoint y: 98, distance: 123.2
click at [356, 98] on p "- NO cuenta con las Pruebas de Entrega solicitadas (Hoja Caramelo, sello City, …" at bounding box center [425, 101] width 148 height 13
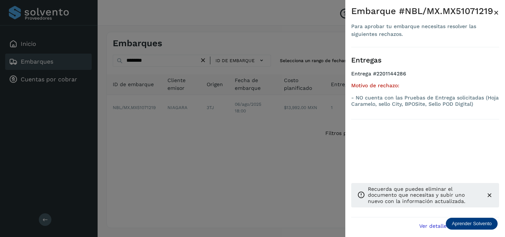
click at [157, 69] on div at bounding box center [252, 118] width 505 height 237
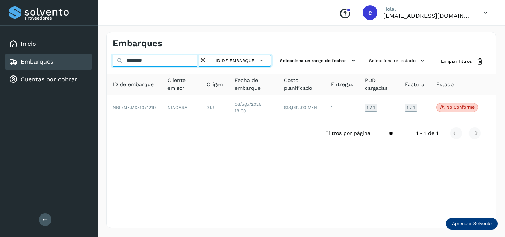
drag, startPoint x: 155, startPoint y: 59, endPoint x: 118, endPoint y: 58, distance: 37.3
click at [118, 58] on div "******** ID de embarque" at bounding box center [192, 62] width 158 height 14
paste input "text"
type input "********"
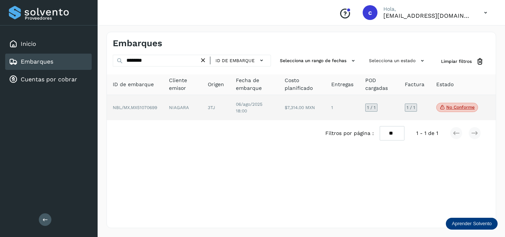
click at [452, 107] on p "No conforme" at bounding box center [460, 107] width 28 height 5
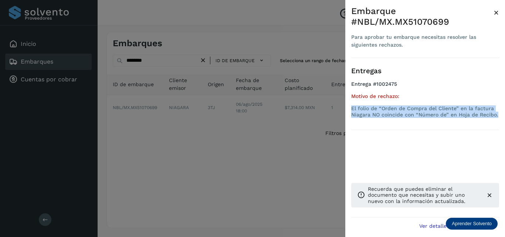
drag, startPoint x: 408, startPoint y: 112, endPoint x: 351, endPoint y: 108, distance: 57.4
click at [351, 108] on div "Embarque #NBL/MX.MX51070699 Para aprobar tu embarque necesitas resolver las sig…" at bounding box center [425, 124] width 160 height 249
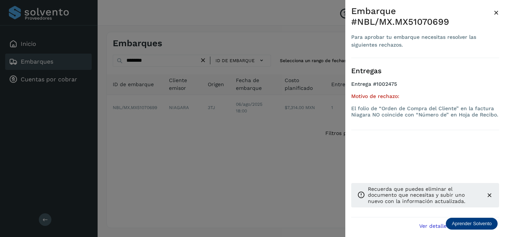
click at [274, 140] on div at bounding box center [252, 118] width 505 height 237
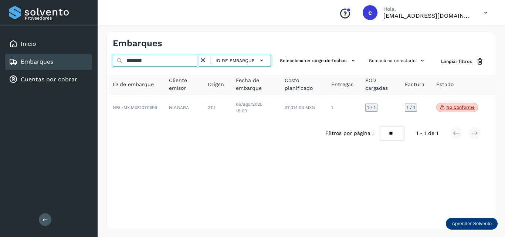
drag, startPoint x: 142, startPoint y: 62, endPoint x: 114, endPoint y: 62, distance: 27.3
click at [118, 62] on div "******** ID de embarque" at bounding box center [192, 62] width 158 height 14
paste input "********"
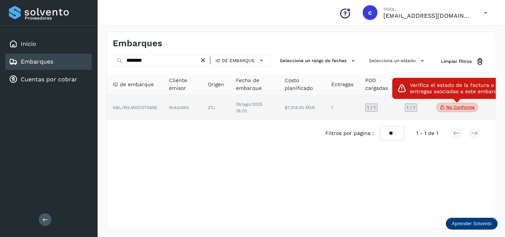
click at [462, 109] on p "No conforme" at bounding box center [460, 107] width 28 height 5
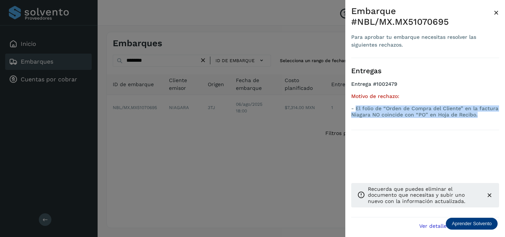
drag, startPoint x: 421, startPoint y: 117, endPoint x: 357, endPoint y: 108, distance: 65.0
click at [357, 108] on p "- El folio de “Orden de Compra del Cliente” en la factura Niagara NO coincide c…" at bounding box center [425, 111] width 148 height 13
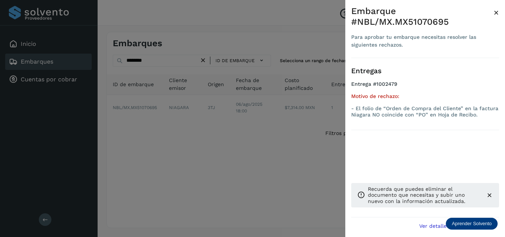
drag, startPoint x: 231, startPoint y: 152, endPoint x: 217, endPoint y: 148, distance: 14.5
click at [217, 148] on div at bounding box center [252, 118] width 505 height 237
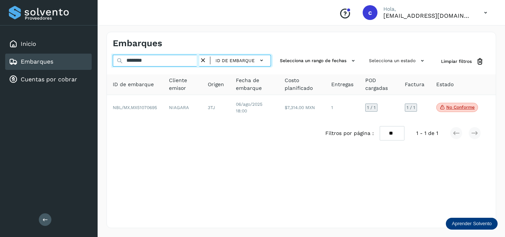
drag, startPoint x: 152, startPoint y: 56, endPoint x: 115, endPoint y: 70, distance: 39.5
click at [115, 70] on div "******** ID de embarque Selecciona un rango de fechas Selecciona un estado Limp…" at bounding box center [301, 101] width 389 height 92
paste input "text"
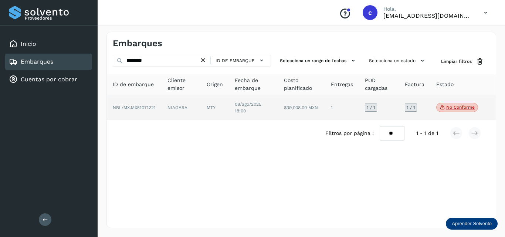
click at [463, 112] on span "No conforme" at bounding box center [457, 108] width 42 height 10
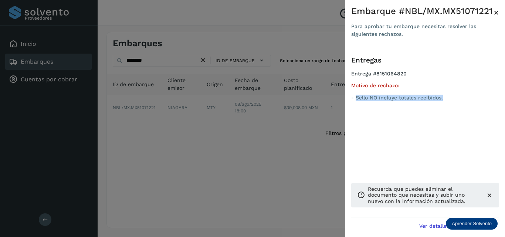
drag, startPoint x: 448, startPoint y: 97, endPoint x: 356, endPoint y: 101, distance: 92.1
click at [356, 101] on ul "Entrega #8151064820 Motivo de rechazo: - Sello NO incluye totales recibidos." at bounding box center [425, 87] width 148 height 33
click at [211, 138] on div at bounding box center [252, 118] width 505 height 237
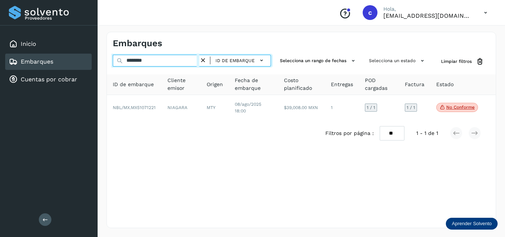
drag, startPoint x: 157, startPoint y: 61, endPoint x: 122, endPoint y: 61, distance: 35.1
click at [124, 61] on input "********" at bounding box center [156, 61] width 86 height 12
paste input "text"
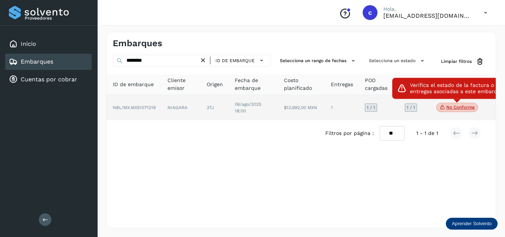
click at [447, 103] on span "No conforme" at bounding box center [457, 108] width 42 height 10
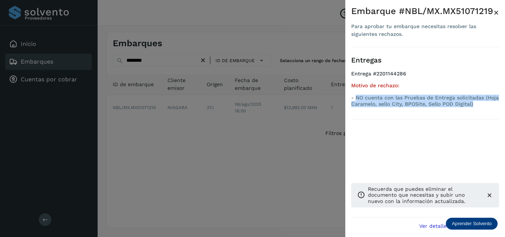
drag, startPoint x: 423, startPoint y: 103, endPoint x: 355, endPoint y: 99, distance: 67.8
click at [355, 99] on p "- NO cuenta con las Pruebas de Entrega solicitadas (Hoja Caramelo, sello City, …" at bounding box center [425, 101] width 148 height 13
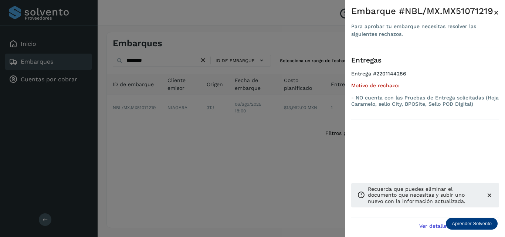
click at [198, 136] on div at bounding box center [252, 118] width 505 height 237
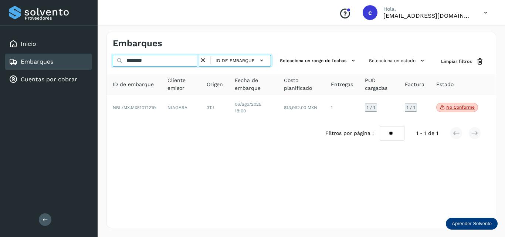
drag, startPoint x: 117, startPoint y: 60, endPoint x: 105, endPoint y: 60, distance: 11.8
click at [114, 60] on input "********" at bounding box center [156, 61] width 86 height 12
paste input "*********"
type input "**********"
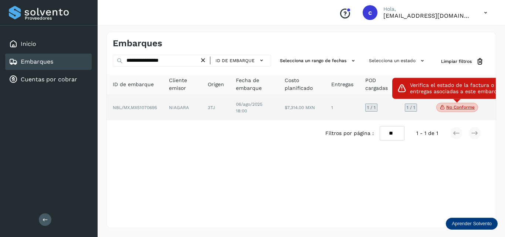
click at [466, 105] on p "No conforme" at bounding box center [460, 107] width 28 height 5
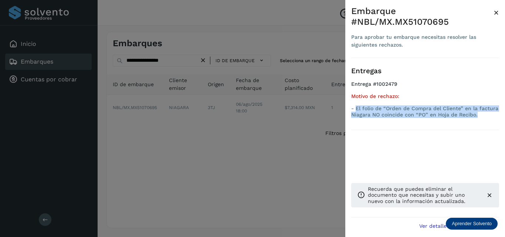
drag, startPoint x: 411, startPoint y: 116, endPoint x: 356, endPoint y: 105, distance: 56.0
click at [356, 105] on div "Motivo de rechazo: - El folio de “Orden de Compra del Cliente” en la factura Ni…" at bounding box center [425, 105] width 148 height 24
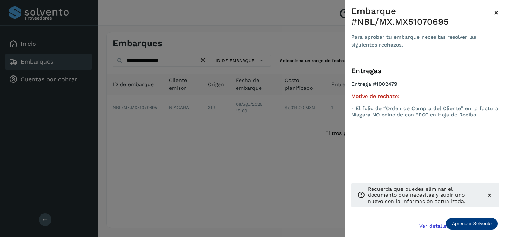
drag, startPoint x: 182, startPoint y: 159, endPoint x: 101, endPoint y: 2, distance: 176.7
click at [182, 159] on div at bounding box center [252, 118] width 505 height 237
